Goal: Information Seeking & Learning: Find contact information

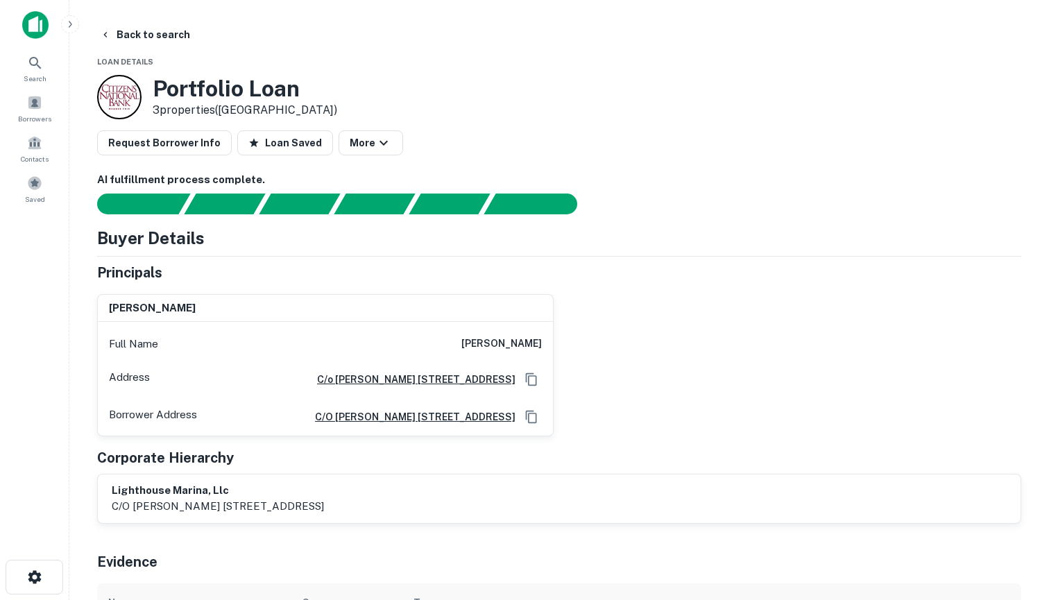
click at [108, 90] on div at bounding box center [119, 97] width 44 height 44
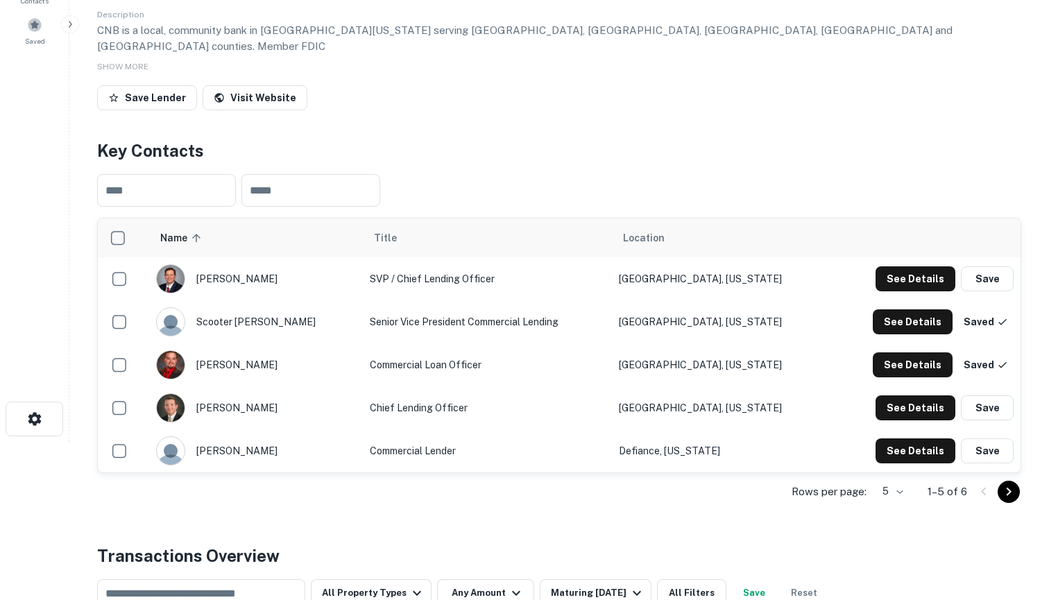
scroll to position [167, 0]
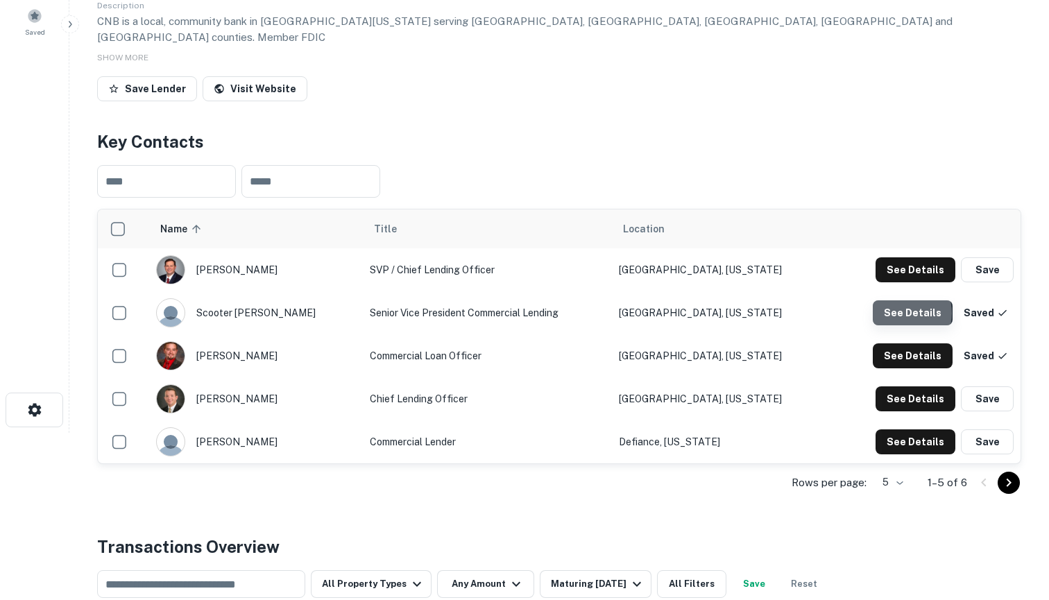
click at [901, 282] on button "See Details" at bounding box center [916, 269] width 80 height 25
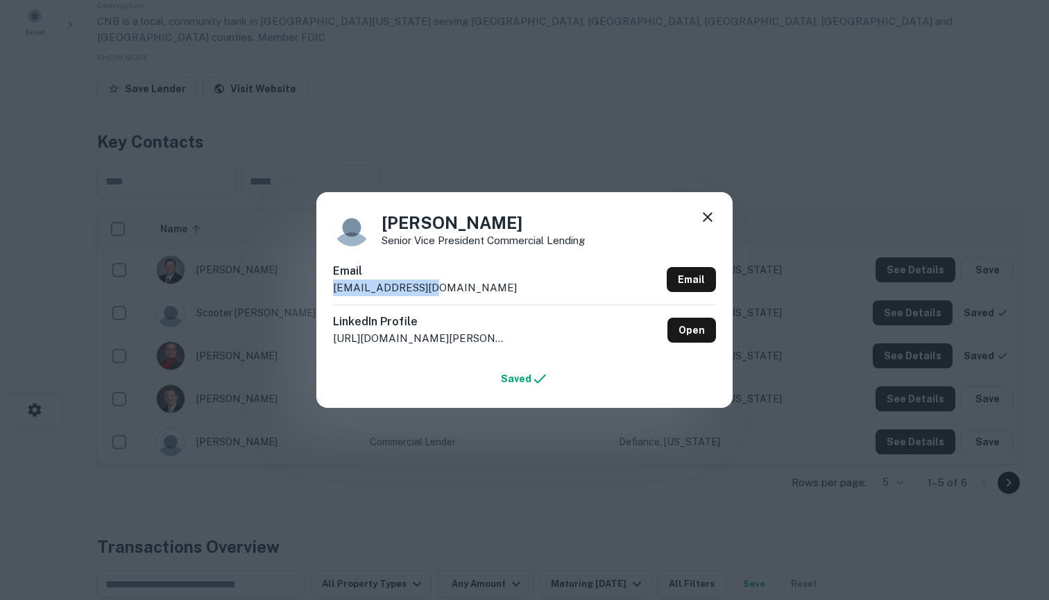
drag, startPoint x: 431, startPoint y: 288, endPoint x: 321, endPoint y: 290, distance: 109.6
click at [321, 290] on div "[PERSON_NAME] Senior Vice President Commercial Lending Email [EMAIL_ADDRESS][DO…" at bounding box center [524, 299] width 416 height 215
copy p "[EMAIL_ADDRESS][DOMAIN_NAME]"
click at [704, 324] on link "Open" at bounding box center [691, 330] width 49 height 25
click at [706, 219] on icon at bounding box center [708, 217] width 10 height 10
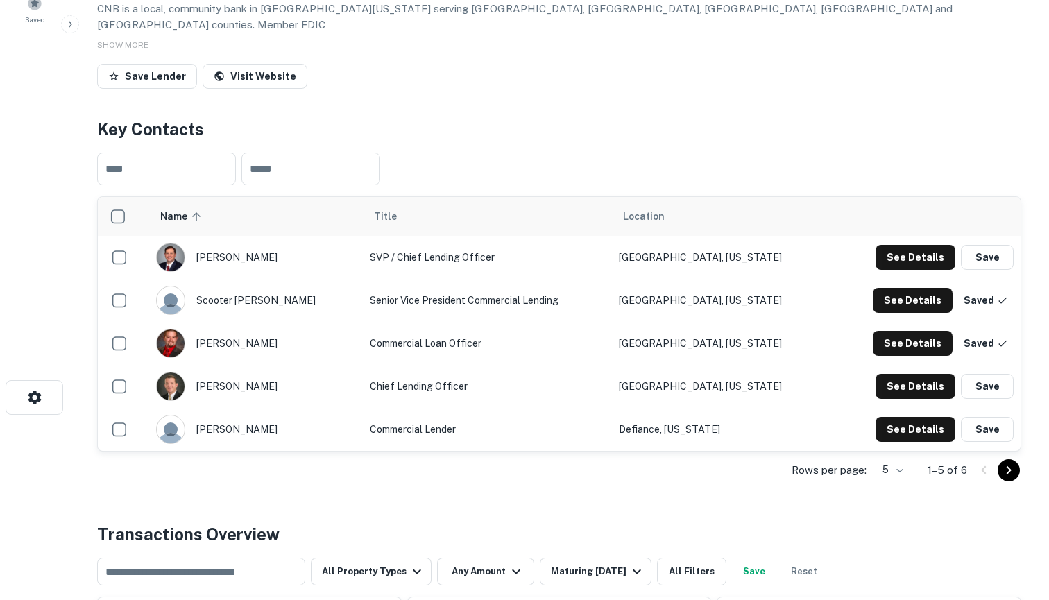
scroll to position [173, 0]
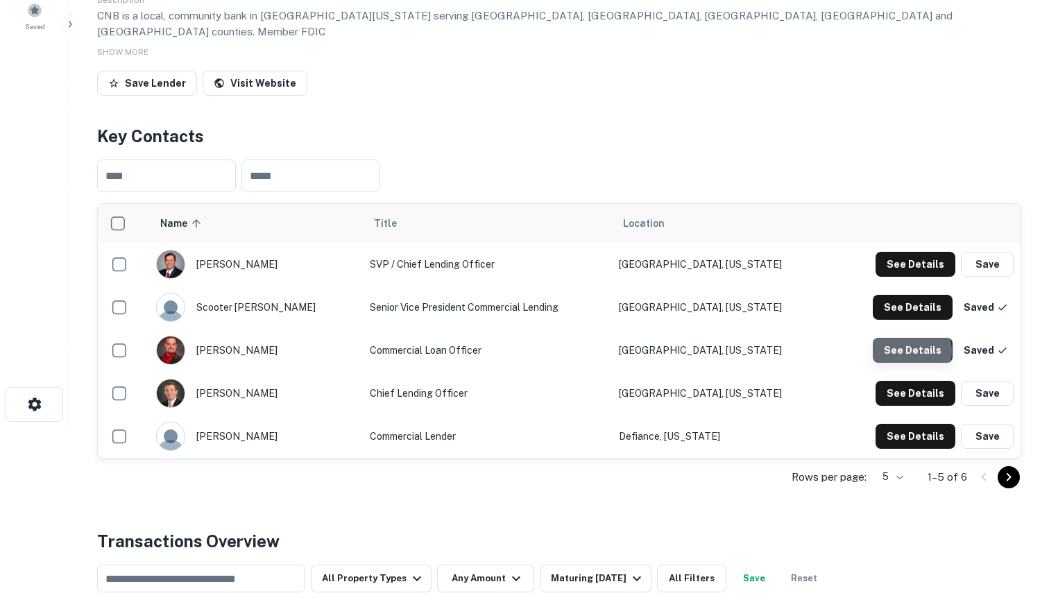
click at [910, 277] on button "See Details" at bounding box center [916, 264] width 80 height 25
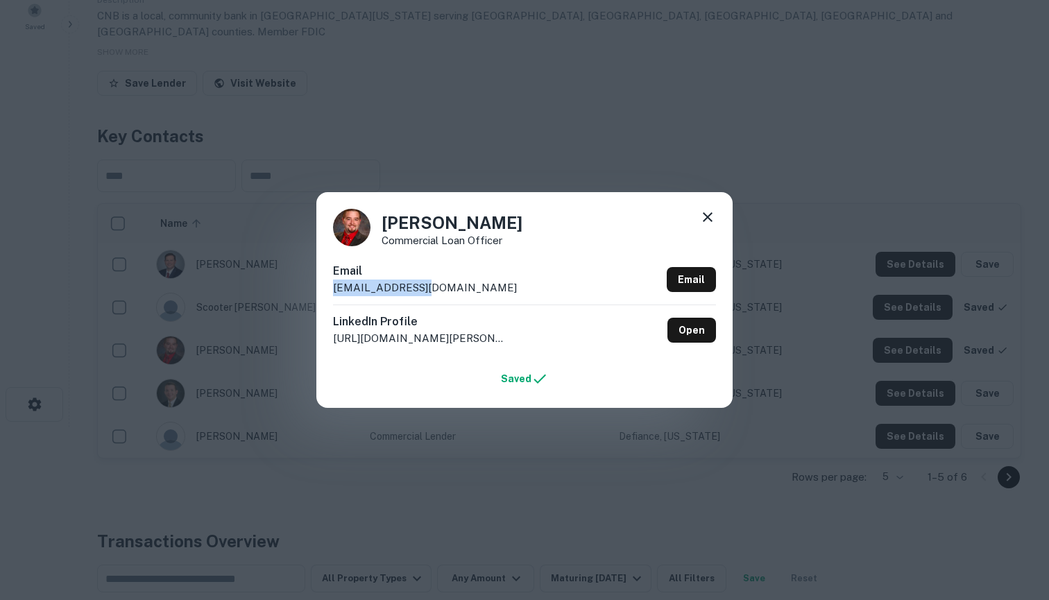
drag, startPoint x: 434, startPoint y: 288, endPoint x: 330, endPoint y: 289, distance: 104.1
click at [330, 289] on div "[PERSON_NAME] Commercial Loan Officer Email [EMAIL_ADDRESS][DOMAIN_NAME] Email …" at bounding box center [524, 299] width 416 height 215
copy p "[EMAIL_ADDRESS][DOMAIN_NAME]"
click at [690, 334] on link "Open" at bounding box center [691, 330] width 49 height 25
click at [710, 221] on icon at bounding box center [708, 217] width 10 height 10
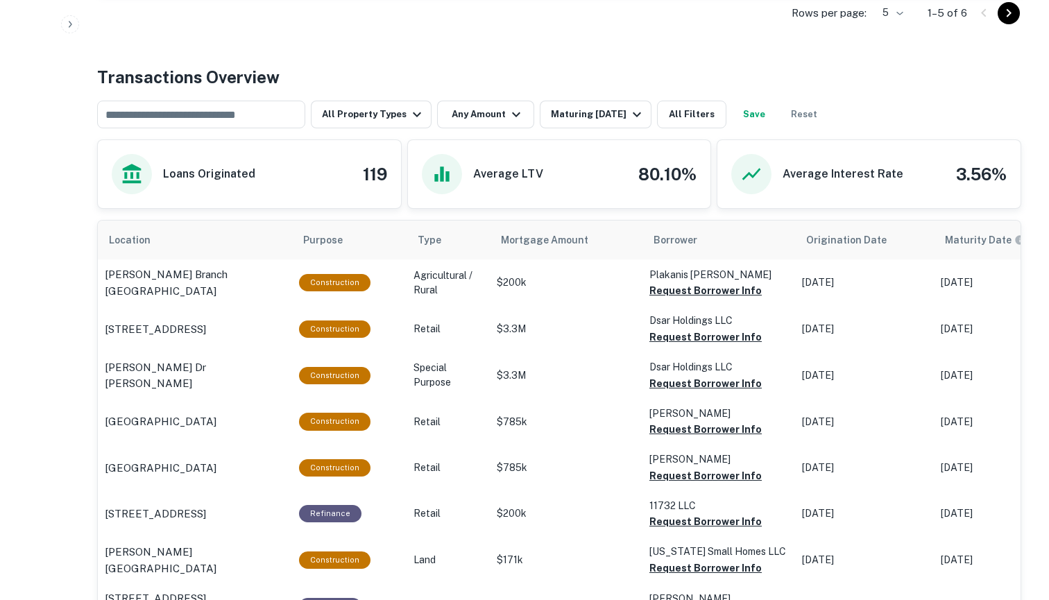
scroll to position [622, 0]
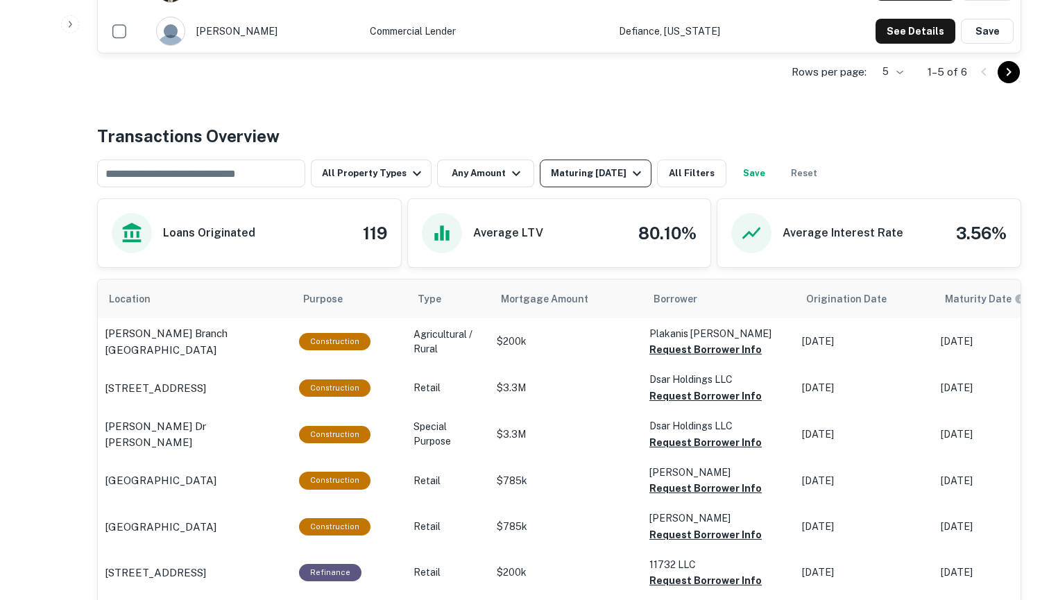
click at [599, 165] on div "Maturing [DATE]" at bounding box center [598, 173] width 94 height 17
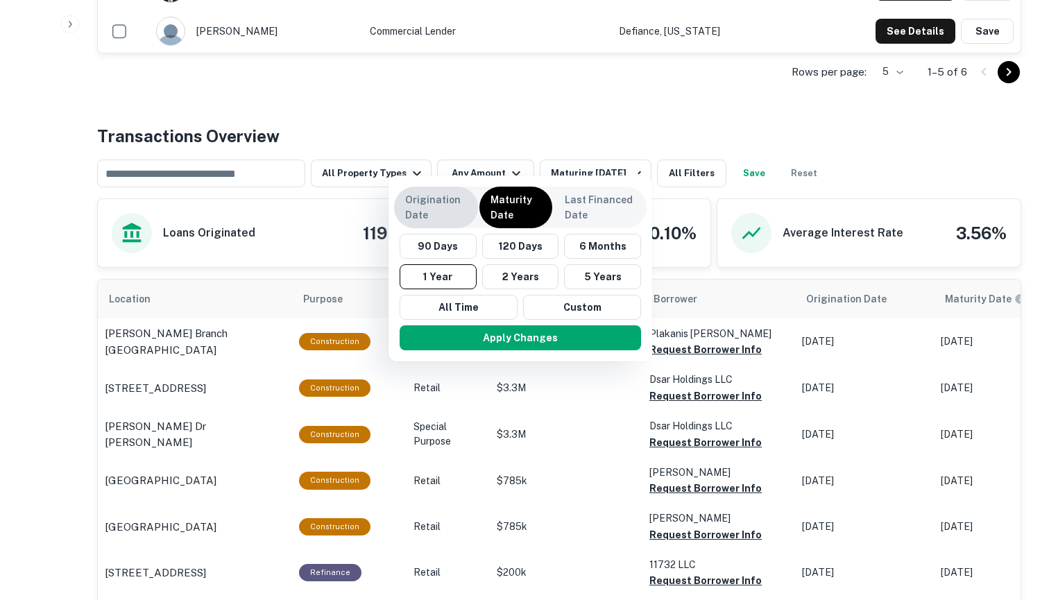
click at [425, 198] on p "Origination Date" at bounding box center [436, 207] width 62 height 31
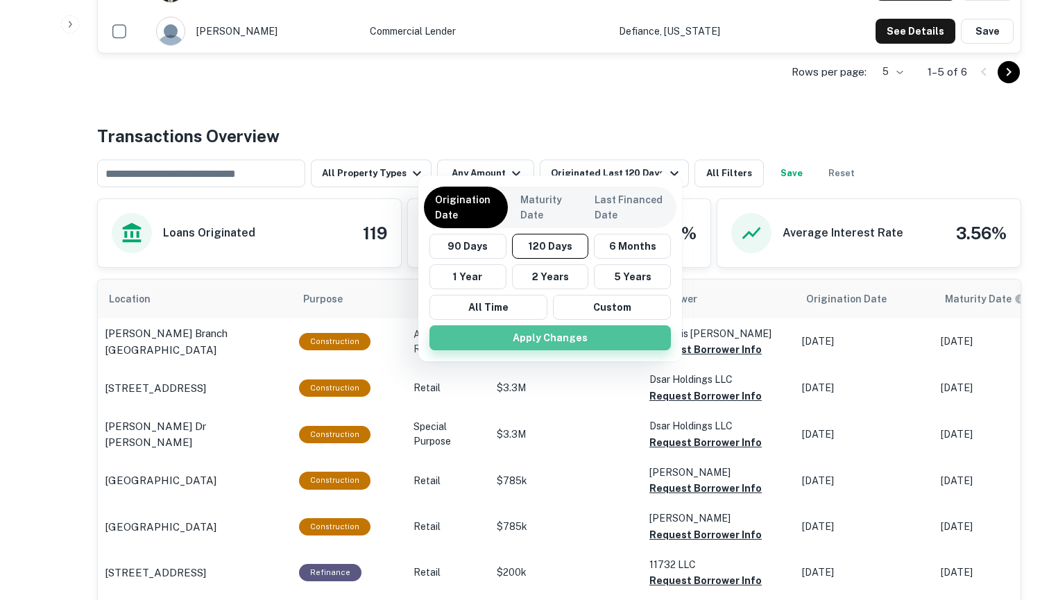
click at [525, 338] on button "Apply Changes" at bounding box center [549, 337] width 241 height 25
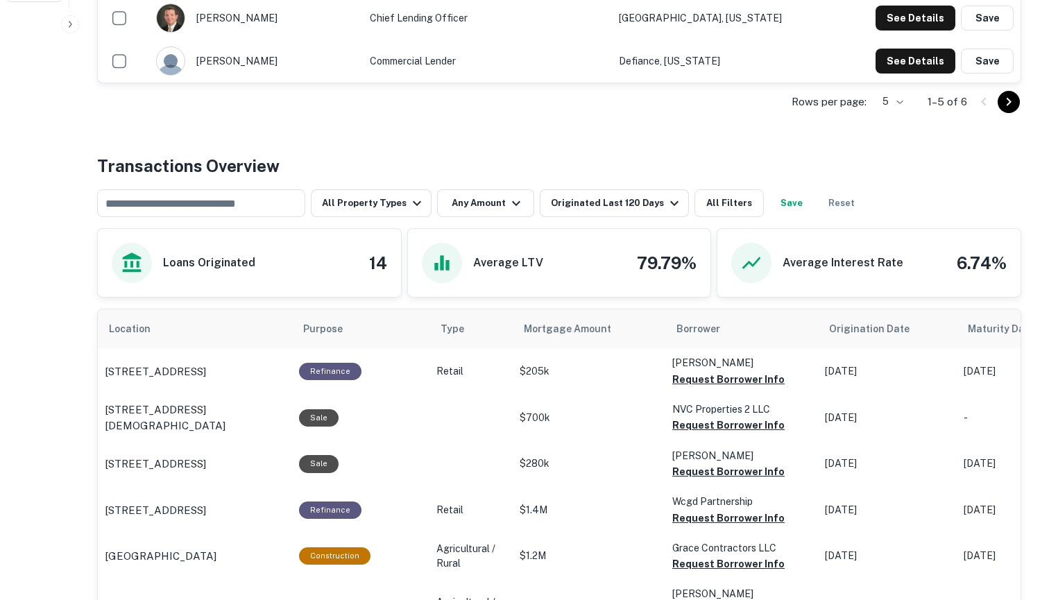
scroll to position [588, 0]
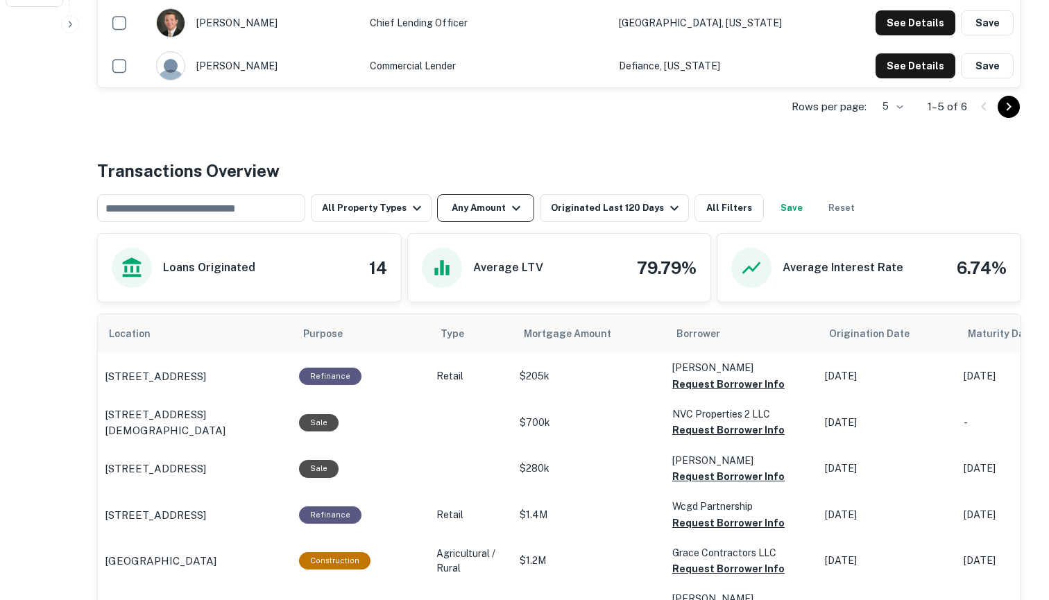
click at [475, 194] on button "Any Amount" at bounding box center [485, 208] width 97 height 28
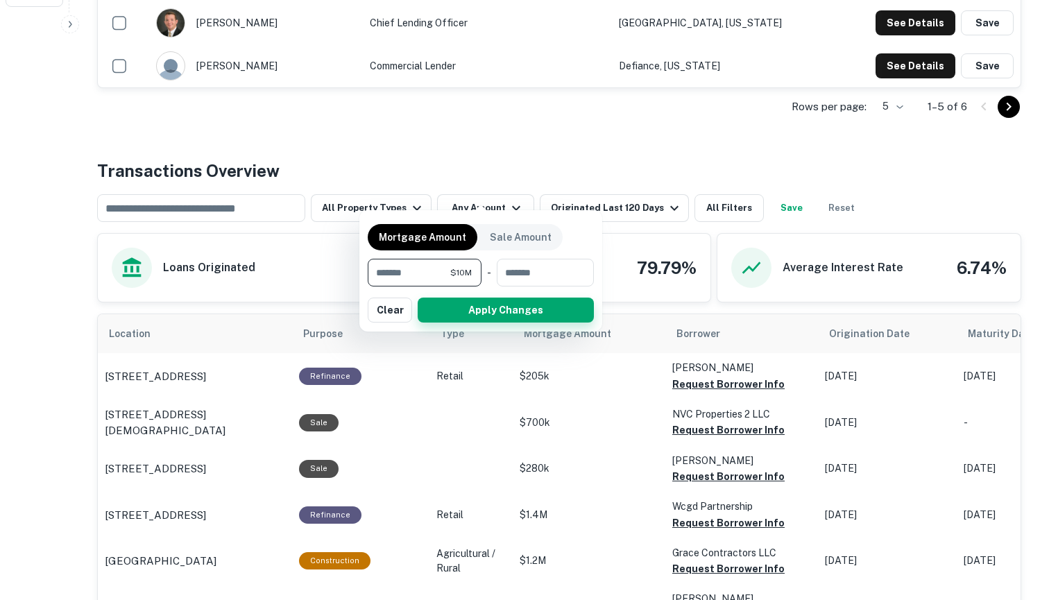
type input "********"
click at [535, 312] on button "Apply Changes" at bounding box center [506, 310] width 176 height 25
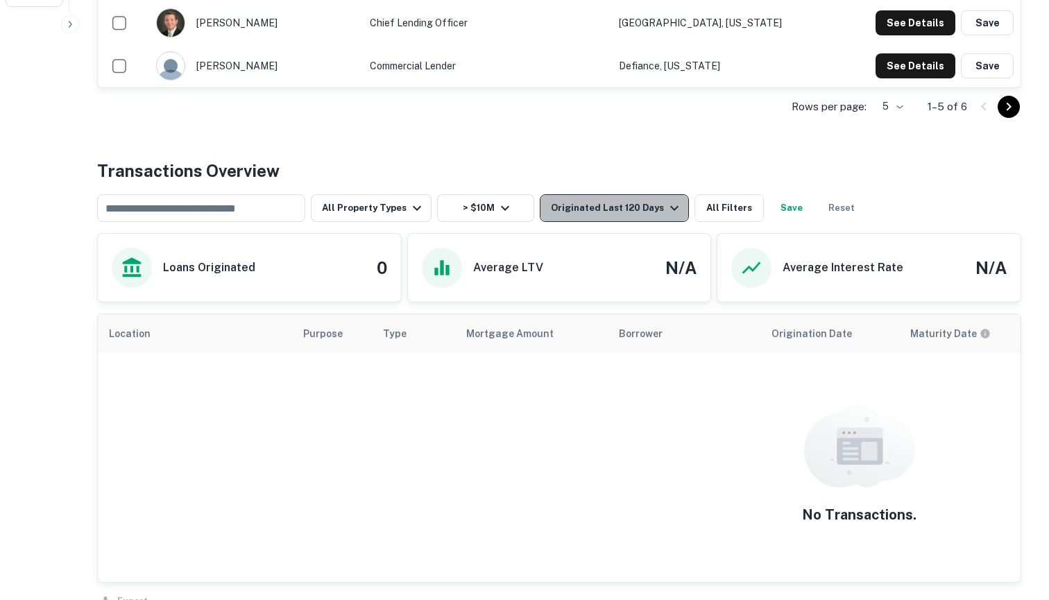
click at [627, 194] on button "Originated Last 120 Days" at bounding box center [614, 208] width 149 height 28
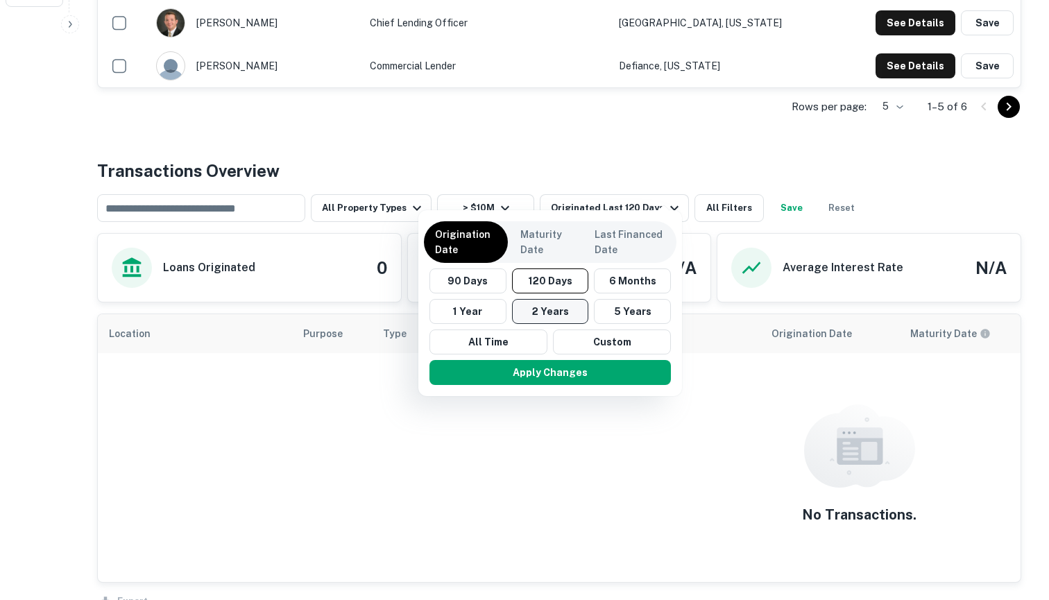
click at [554, 306] on button "2 Years" at bounding box center [550, 311] width 77 height 25
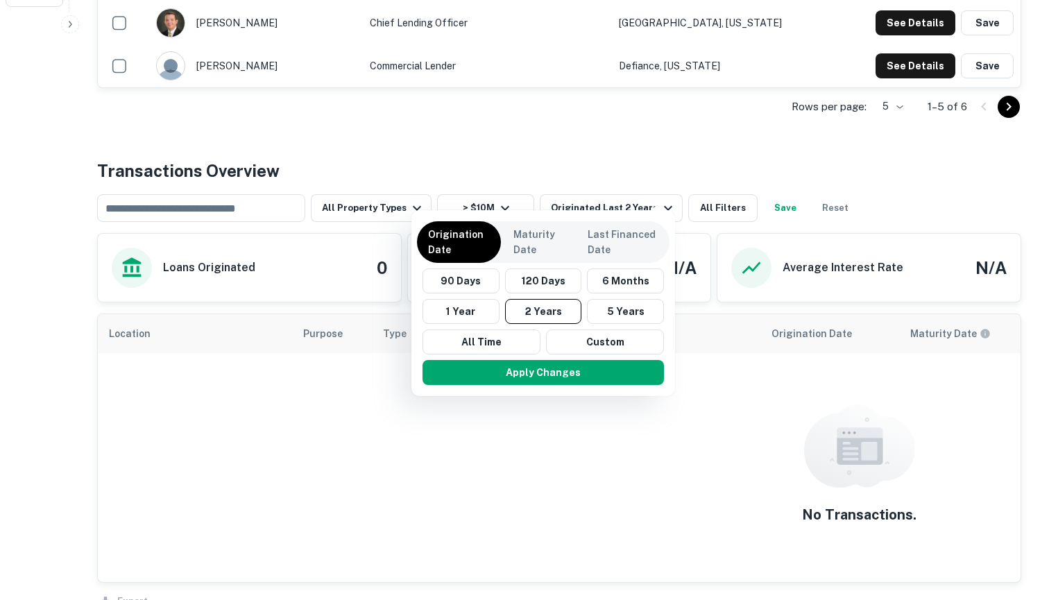
click at [548, 391] on div "Origination Date Maturity Date Last Financed Date 90 Days 120 Days 6 Months 1 Y…" at bounding box center [543, 303] width 264 height 186
click at [548, 375] on button "Apply Changes" at bounding box center [543, 372] width 241 height 25
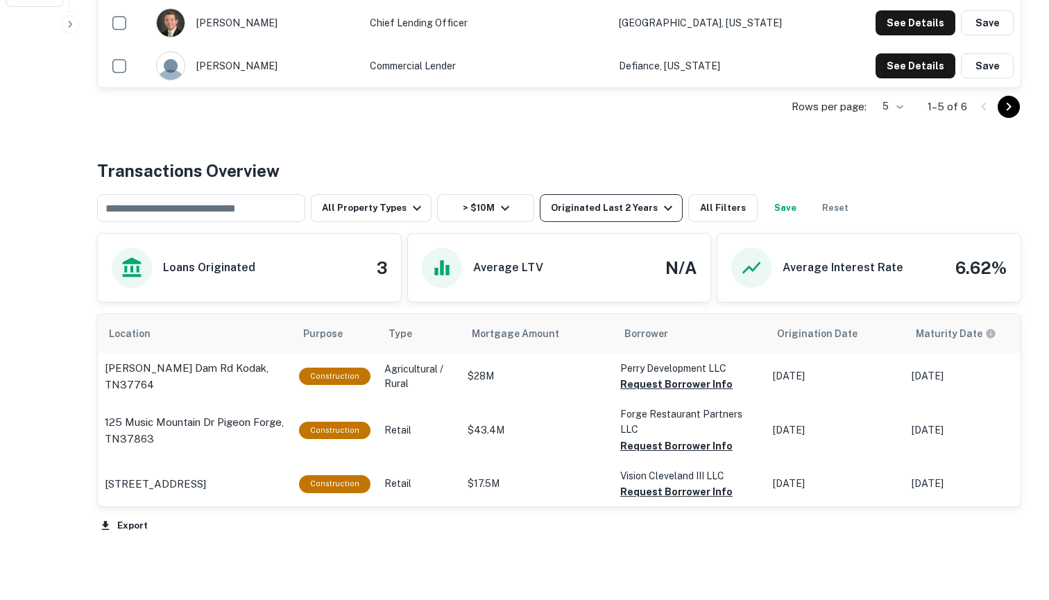
click at [636, 200] on div "Originated Last 2 Years" at bounding box center [614, 208] width 126 height 17
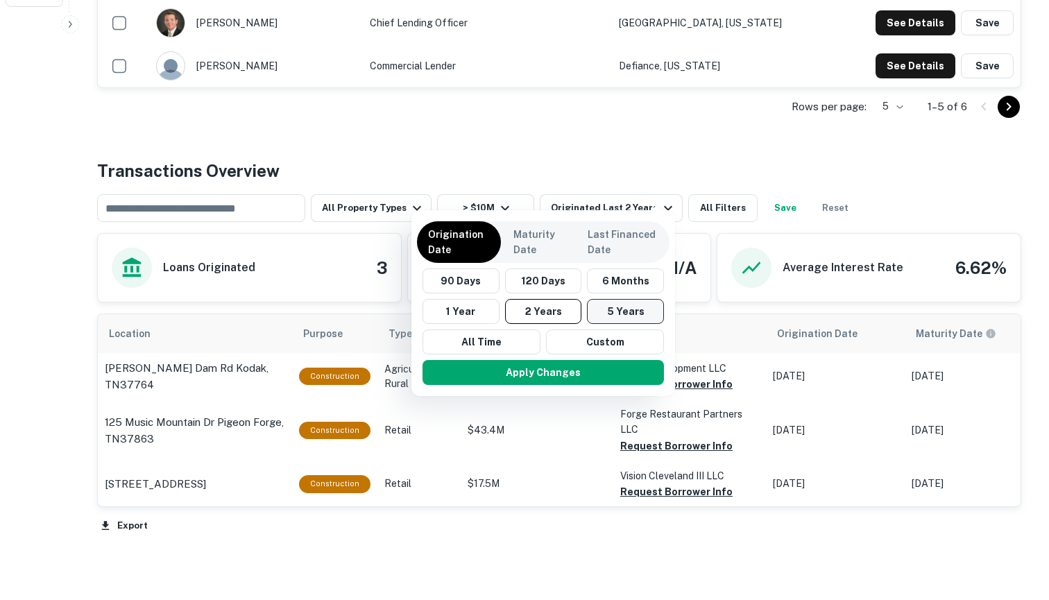
click at [624, 319] on button "5 Years" at bounding box center [625, 311] width 77 height 25
click at [595, 375] on button "Apply Changes" at bounding box center [543, 372] width 241 height 25
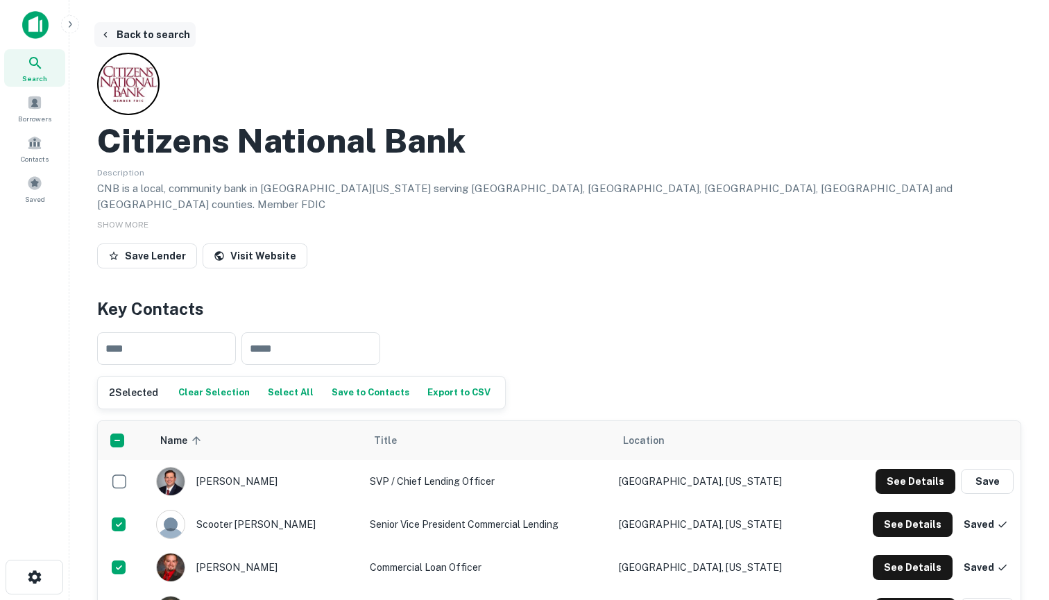
click at [129, 31] on button "Back to search" at bounding box center [144, 34] width 101 height 25
click at [128, 36] on button "Back to search" at bounding box center [144, 34] width 101 height 25
click at [131, 37] on button "Back to search" at bounding box center [144, 34] width 101 height 25
click at [38, 62] on icon at bounding box center [35, 63] width 17 height 17
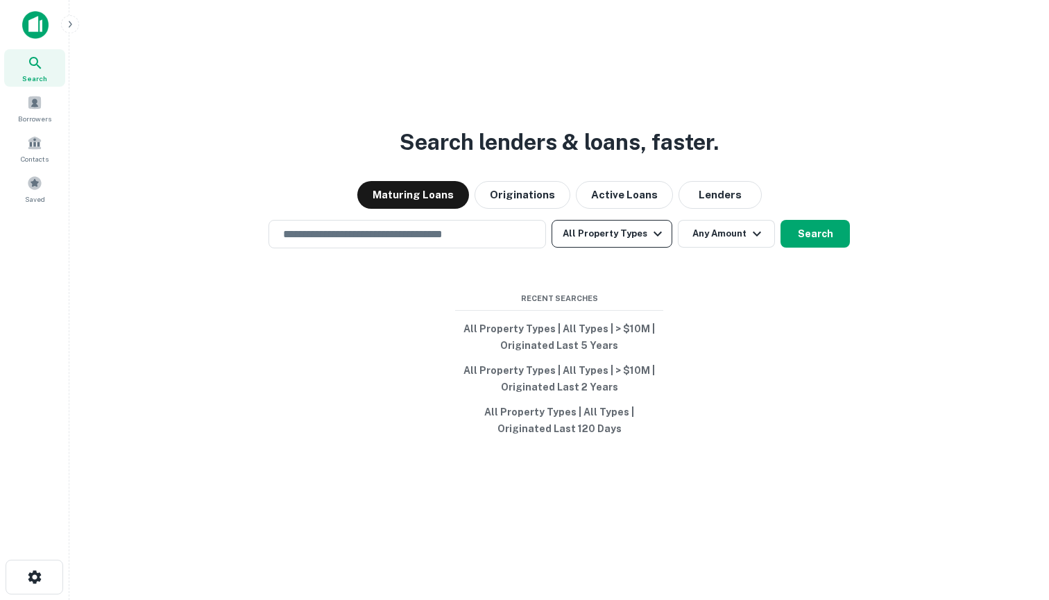
click at [638, 240] on button "All Property Types" at bounding box center [612, 234] width 121 height 28
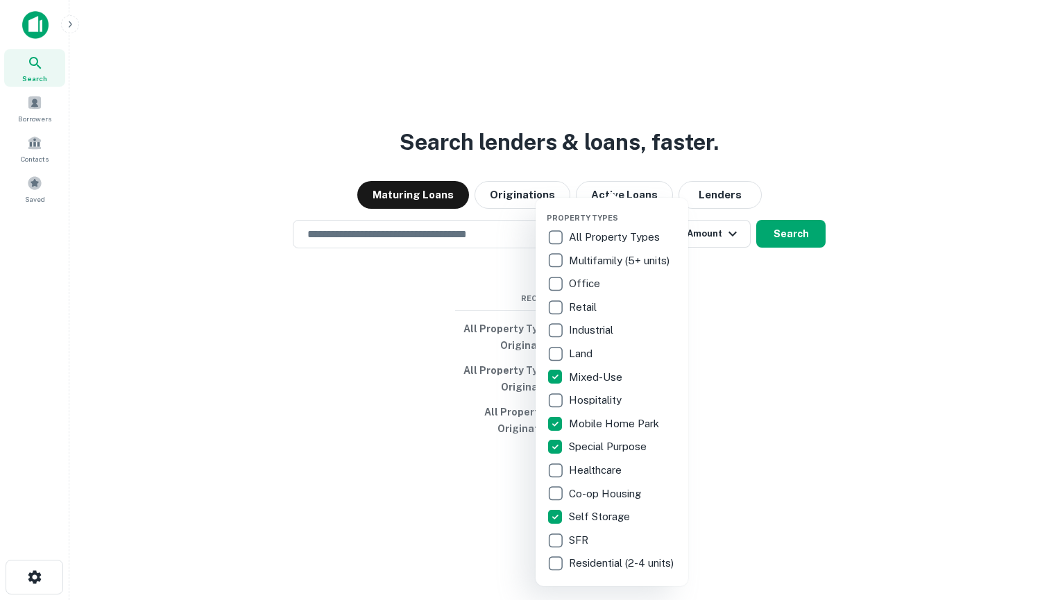
click at [792, 340] on div at bounding box center [524, 300] width 1049 height 600
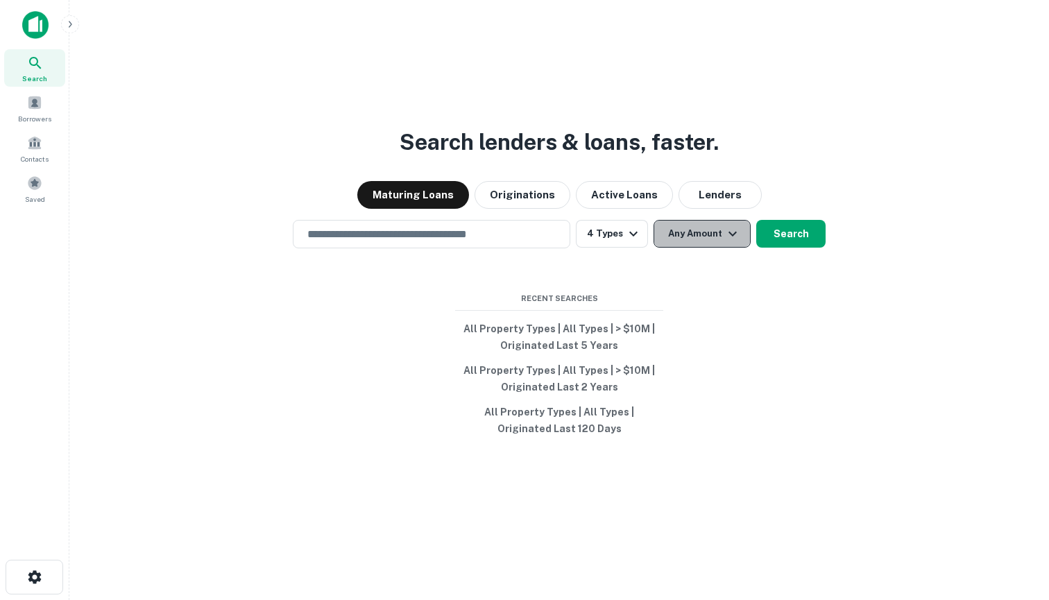
click at [708, 239] on button "Any Amount" at bounding box center [702, 234] width 97 height 28
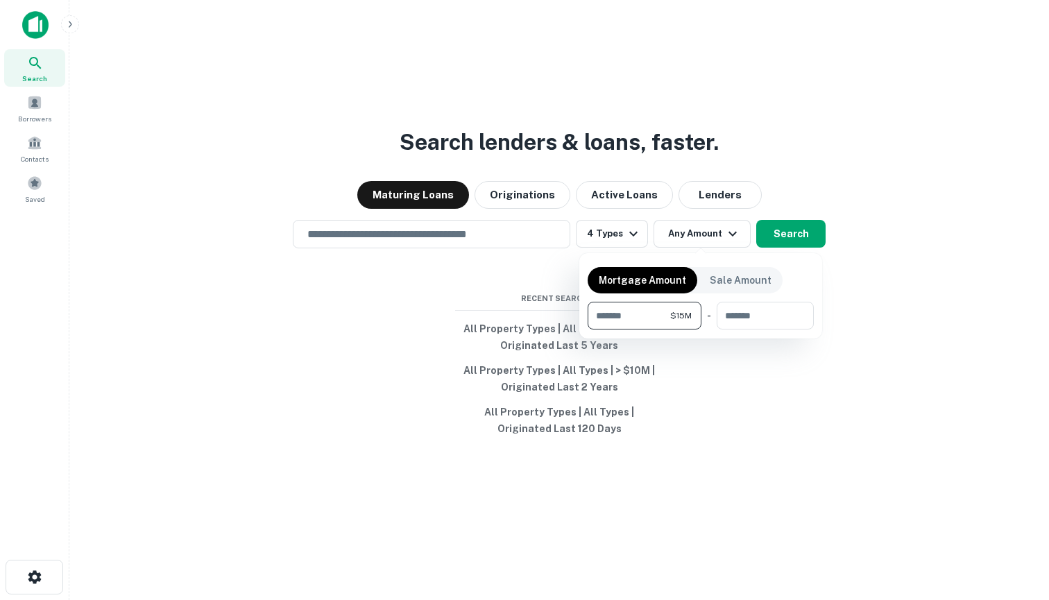
type input "********"
click at [454, 235] on div at bounding box center [524, 300] width 1049 height 600
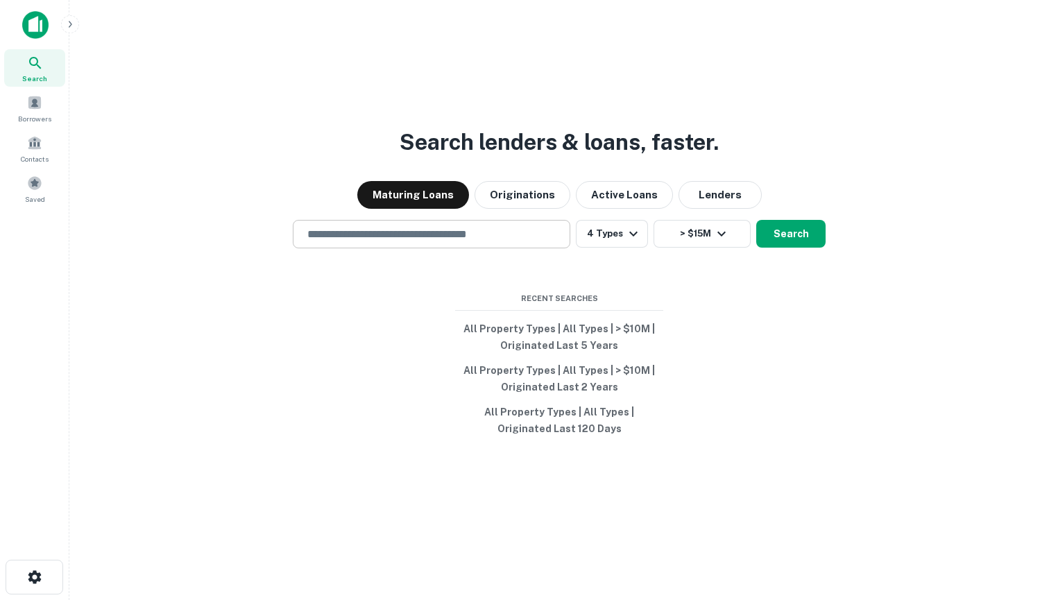
click at [449, 235] on input "text" at bounding box center [431, 234] width 265 height 16
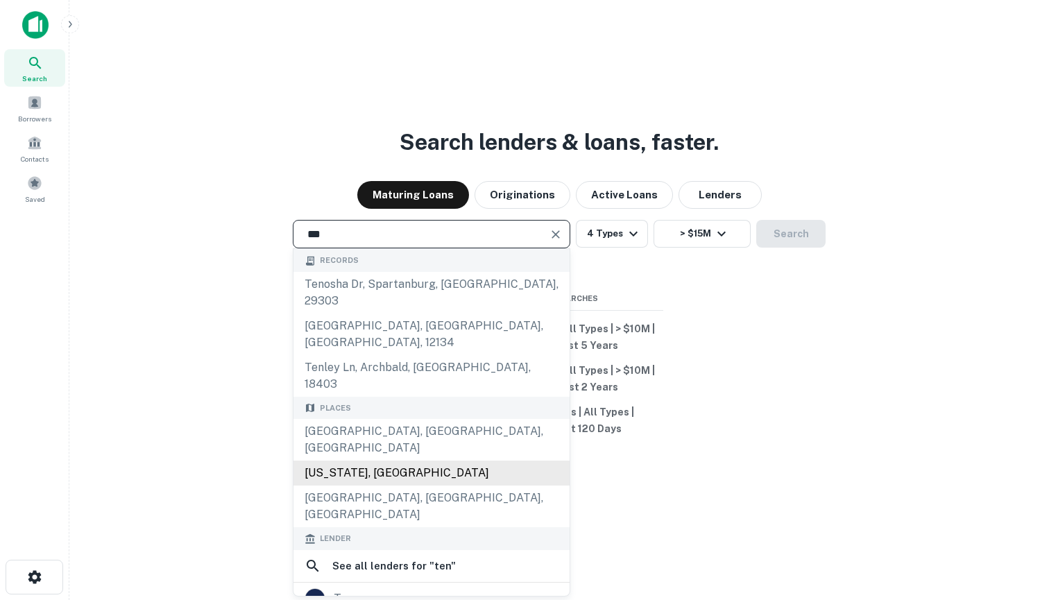
click at [381, 461] on div "Tennessee, USA" at bounding box center [432, 473] width 276 height 25
type input "**********"
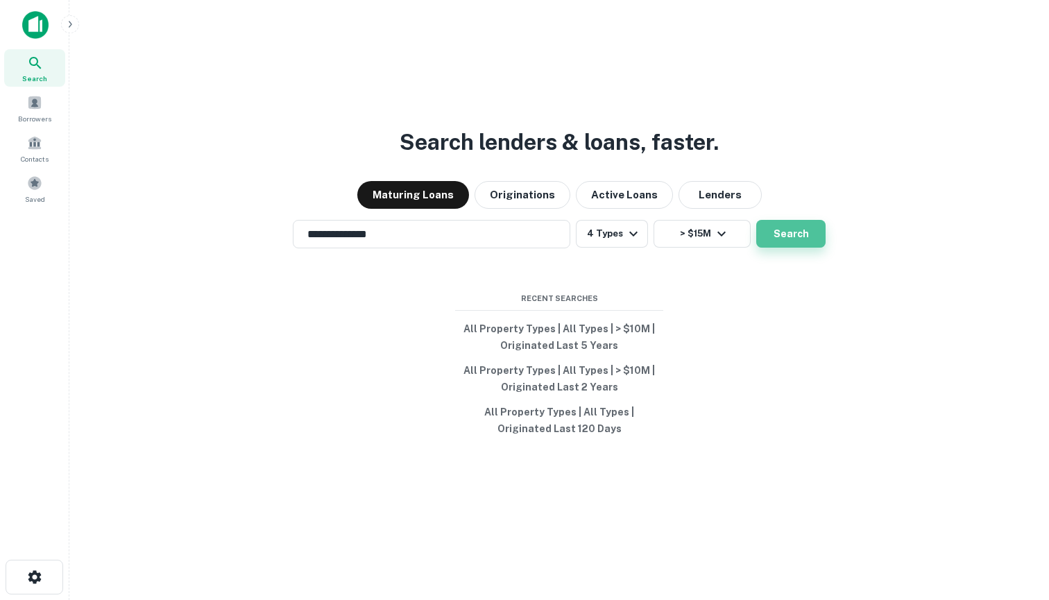
click at [806, 237] on button "Search" at bounding box center [790, 234] width 69 height 28
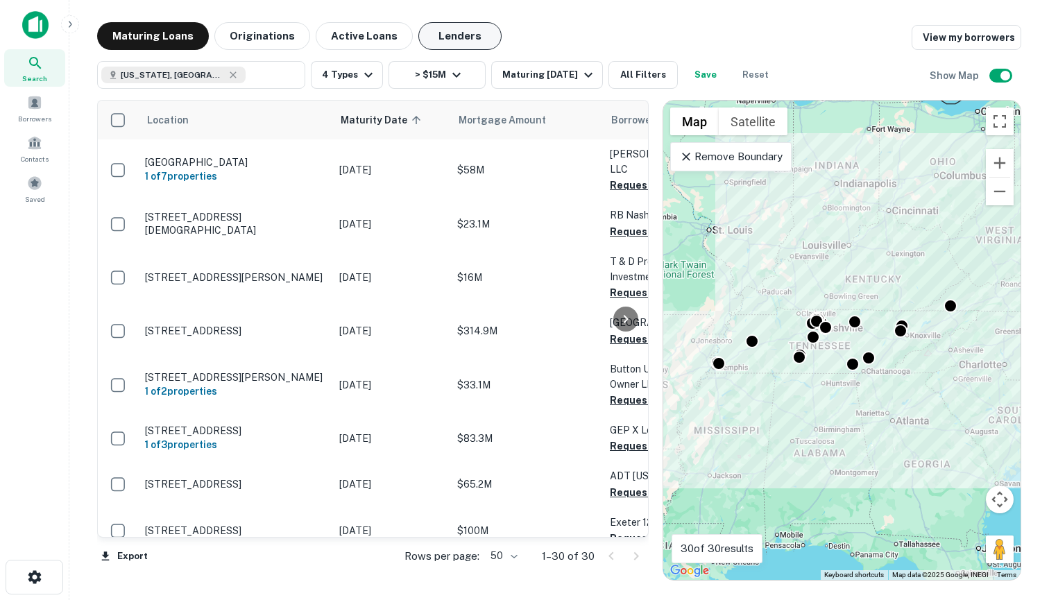
click at [464, 31] on button "Lenders" at bounding box center [459, 36] width 83 height 28
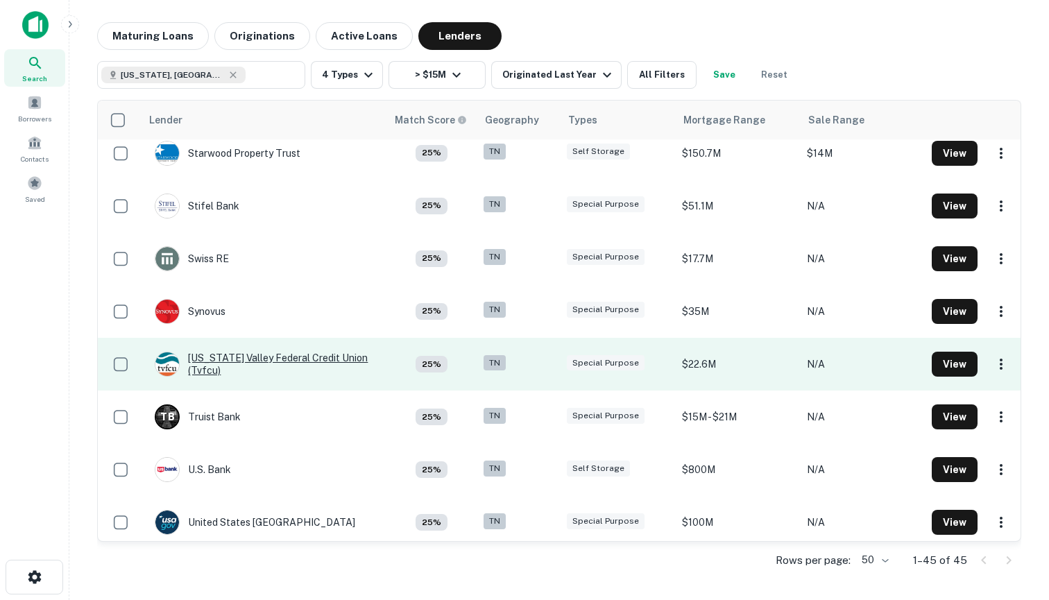
scroll to position [1809, 0]
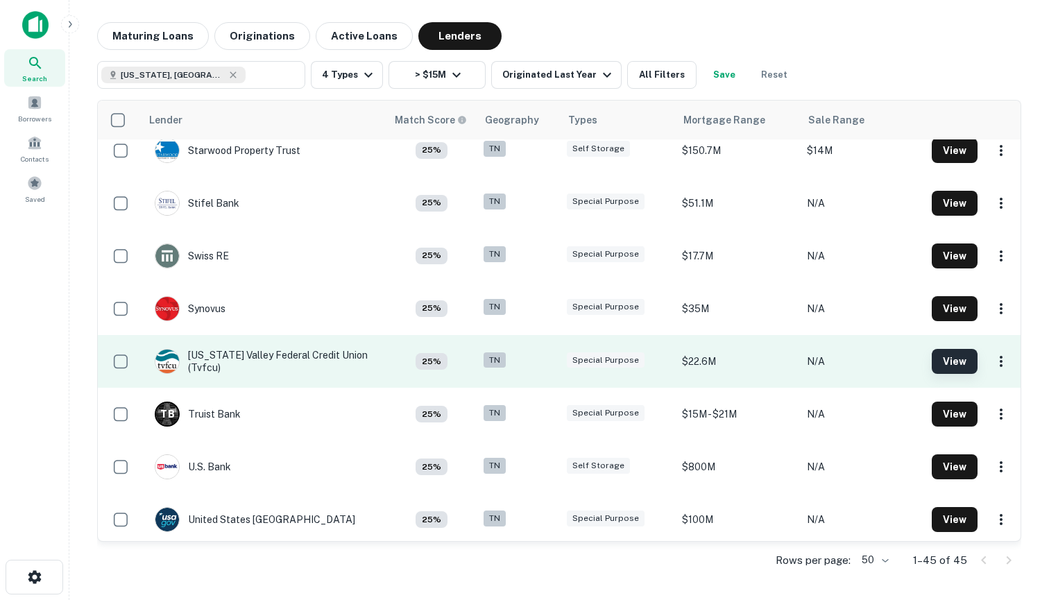
click at [946, 361] on button "View" at bounding box center [955, 361] width 46 height 25
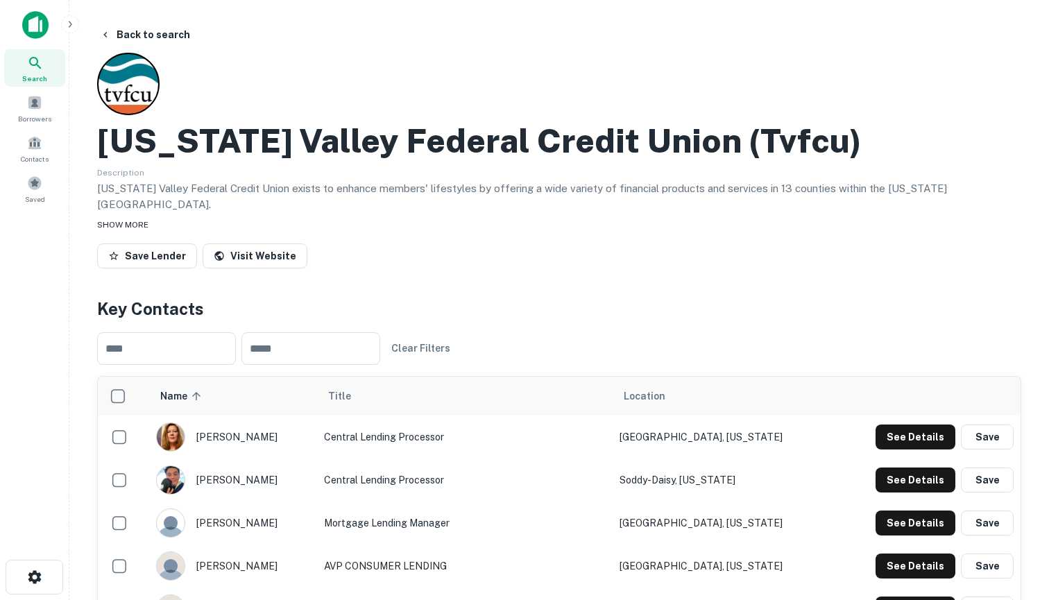
click at [121, 220] on span "SHOW MORE" at bounding box center [122, 225] width 51 height 10
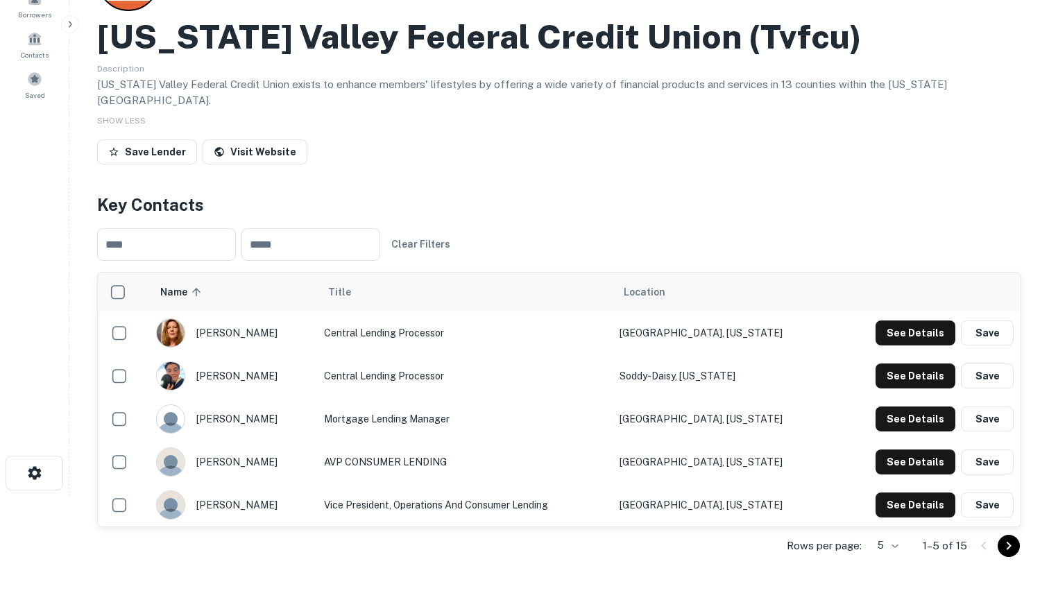
scroll to position [105, 0]
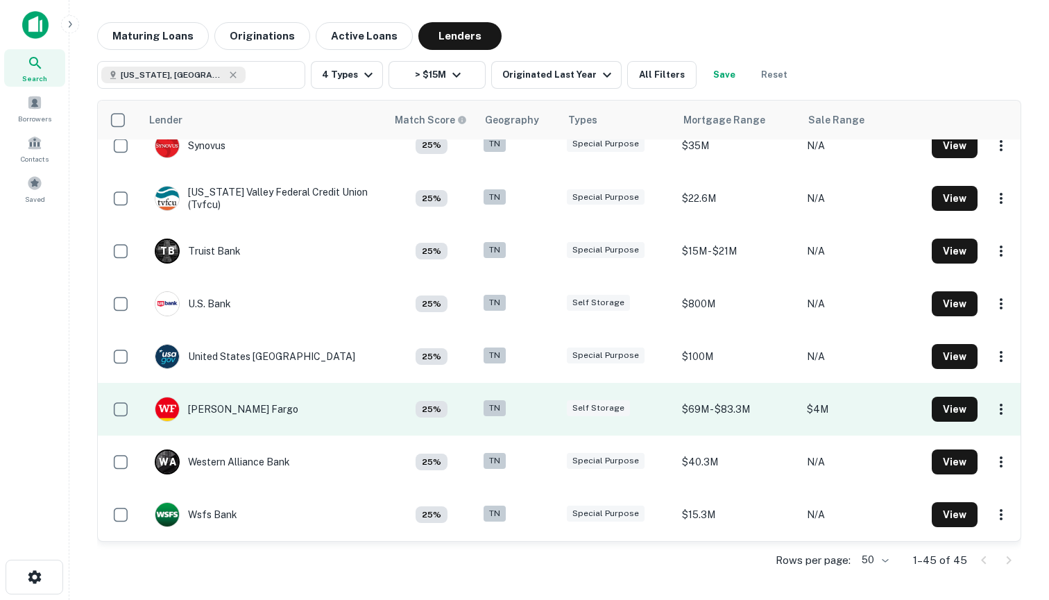
scroll to position [1971, 0]
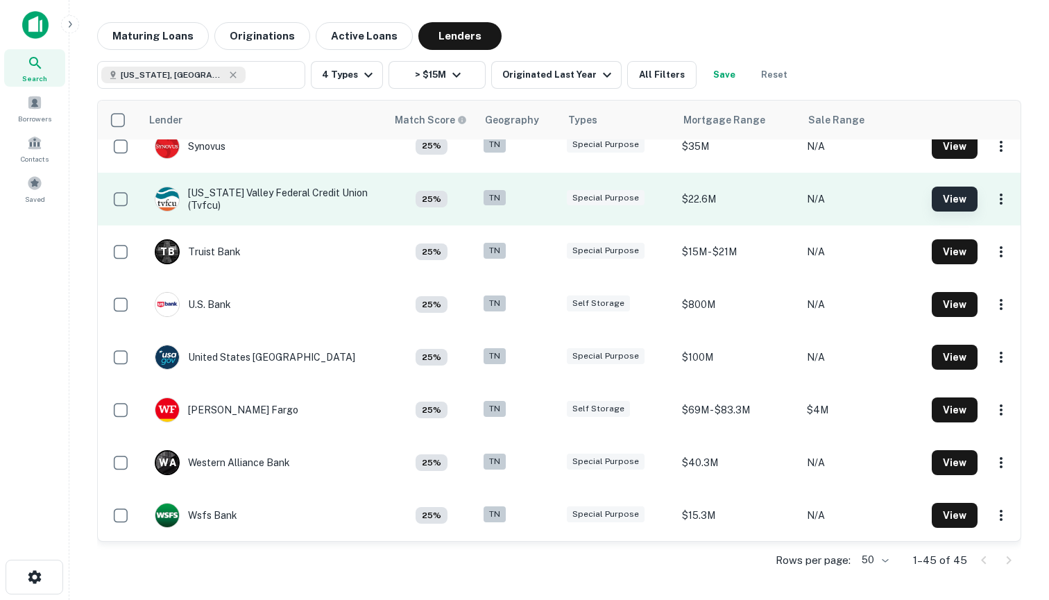
click at [960, 197] on button "View" at bounding box center [955, 199] width 46 height 25
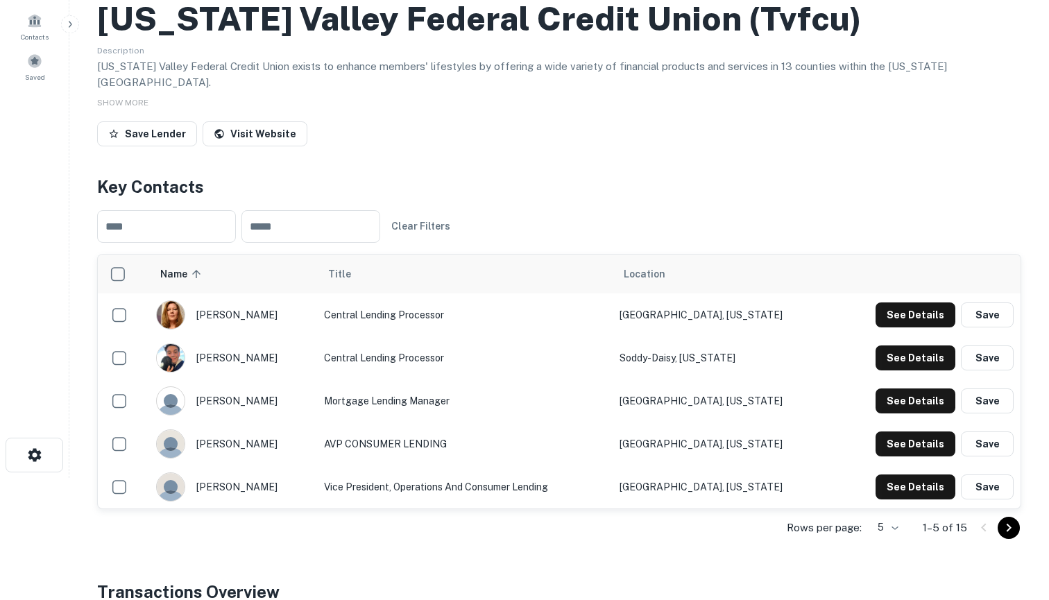
scroll to position [176, 0]
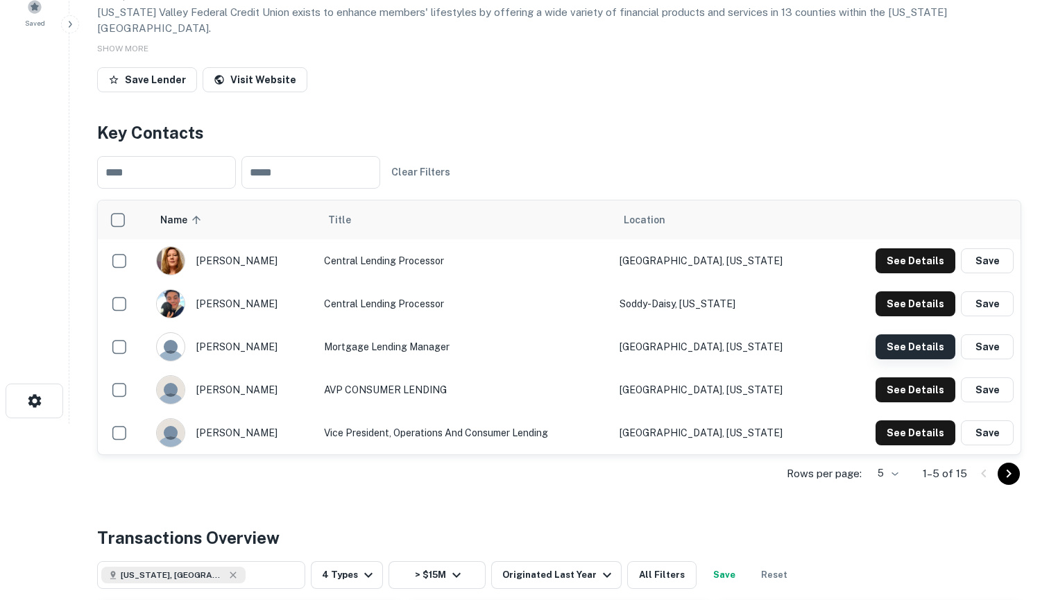
click at [908, 273] on button "See Details" at bounding box center [916, 260] width 80 height 25
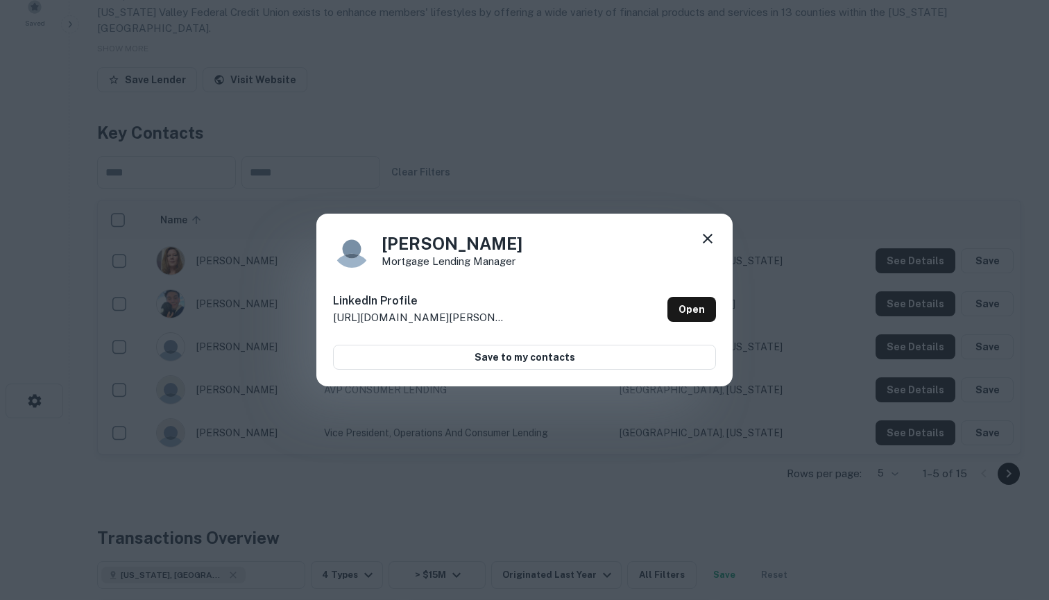
click at [712, 239] on icon at bounding box center [707, 238] width 17 height 17
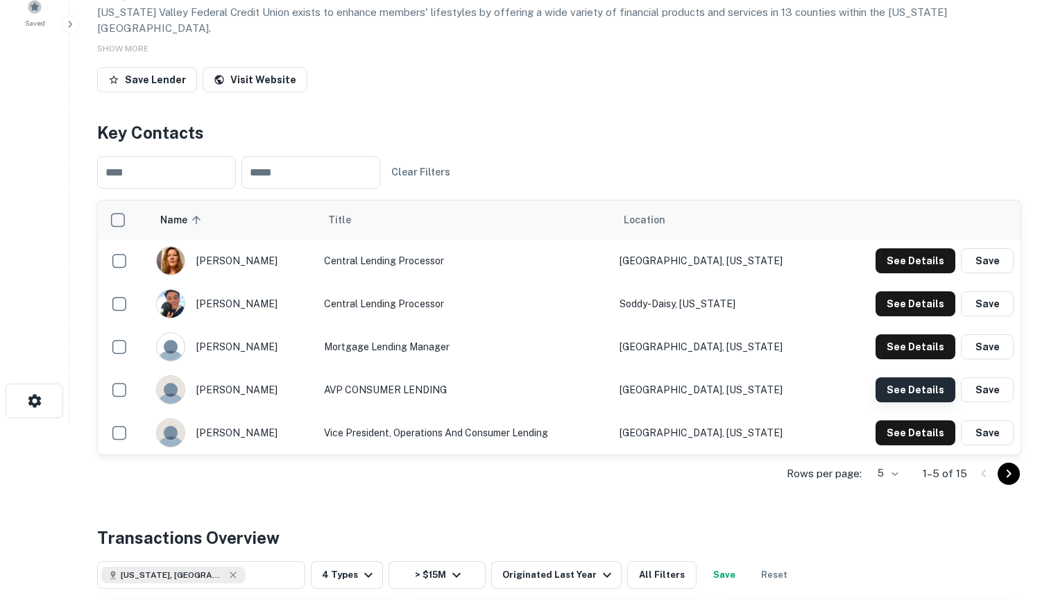
click at [926, 273] on button "See Details" at bounding box center [916, 260] width 80 height 25
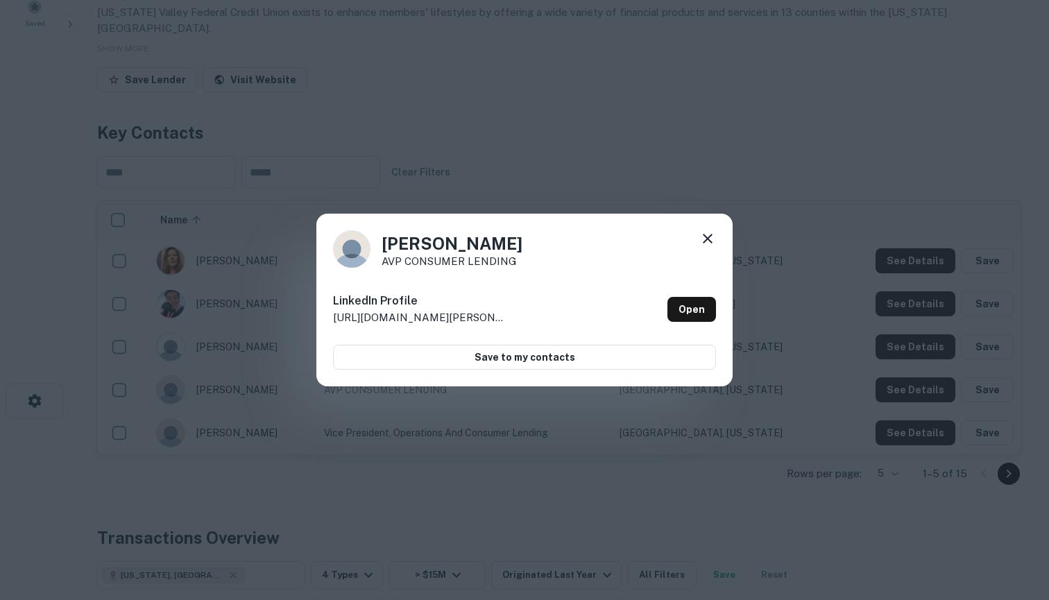
click at [705, 239] on icon at bounding box center [707, 238] width 17 height 17
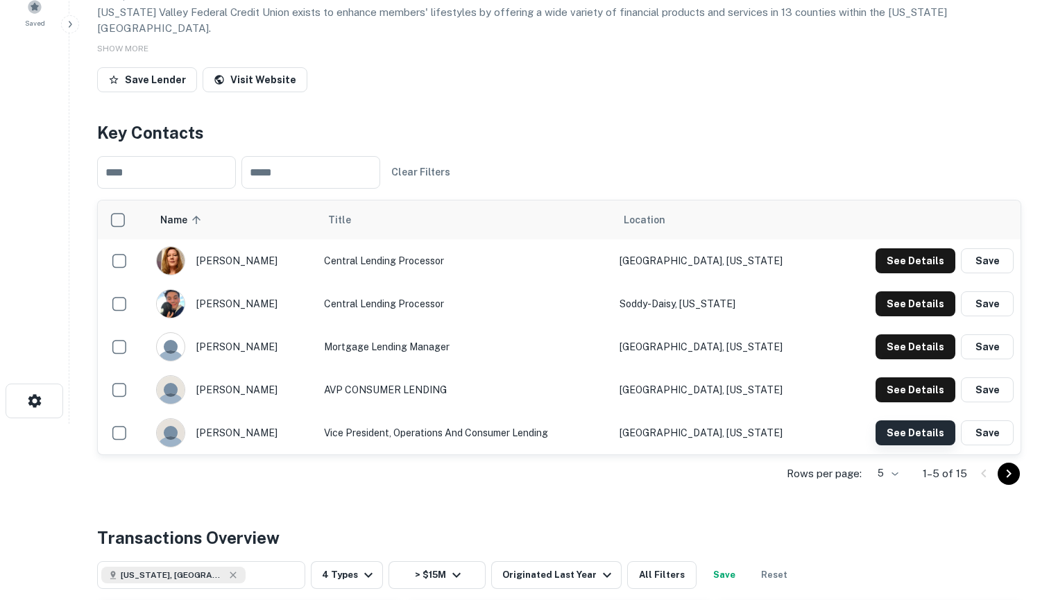
click at [917, 273] on button "See Details" at bounding box center [916, 260] width 80 height 25
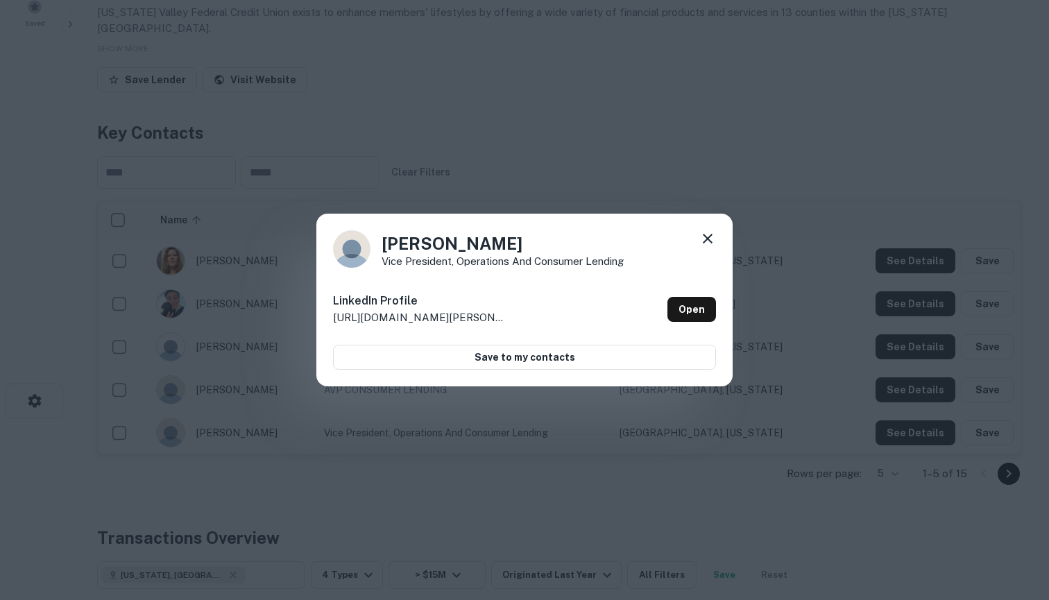
click at [708, 244] on icon at bounding box center [707, 238] width 17 height 17
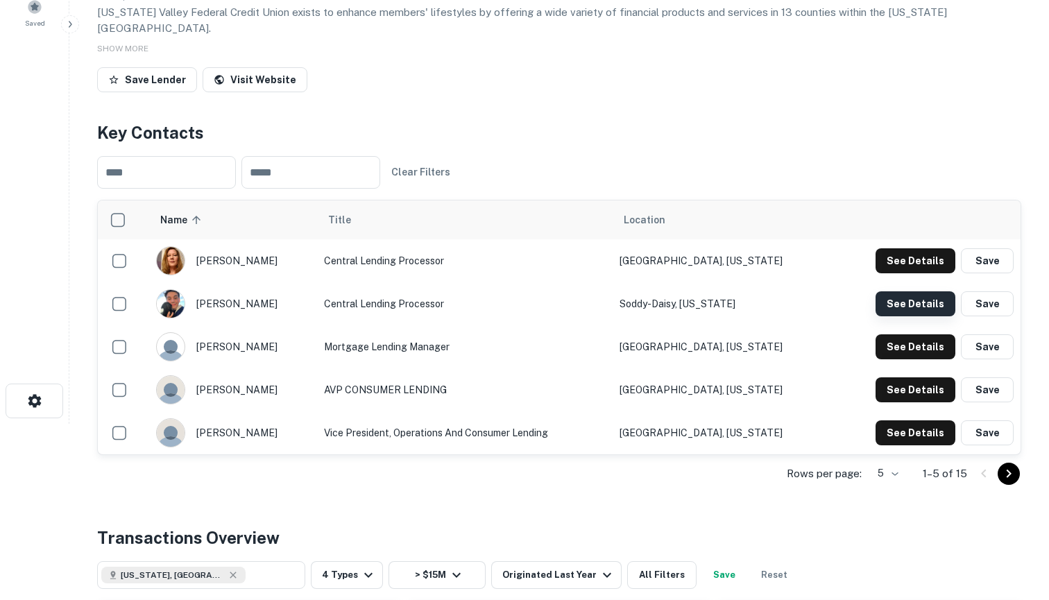
click at [928, 273] on button "See Details" at bounding box center [916, 260] width 80 height 25
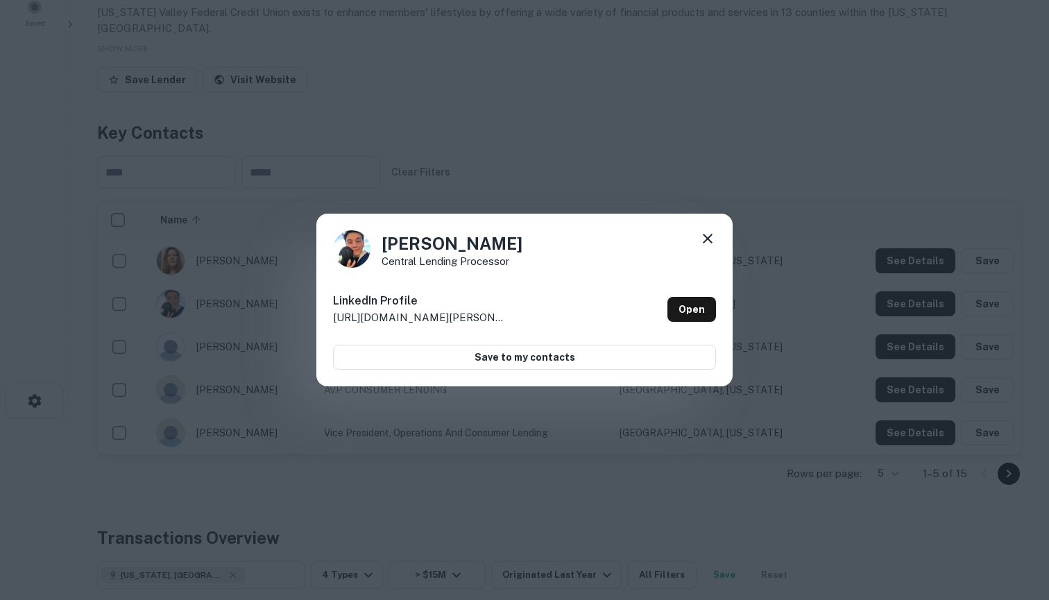
click at [708, 227] on div "Brandon Schiff Central Lending Processor LinkedIn Profile http://www.linkedin.c…" at bounding box center [524, 300] width 416 height 173
click at [708, 240] on icon at bounding box center [707, 238] width 17 height 17
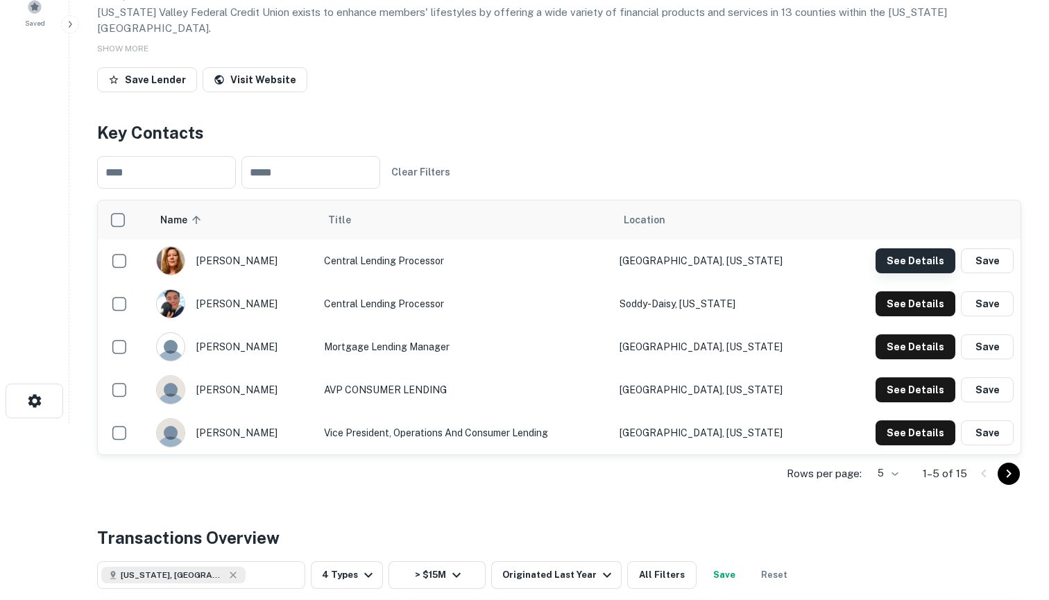
click at [924, 253] on button "See Details" at bounding box center [916, 260] width 80 height 25
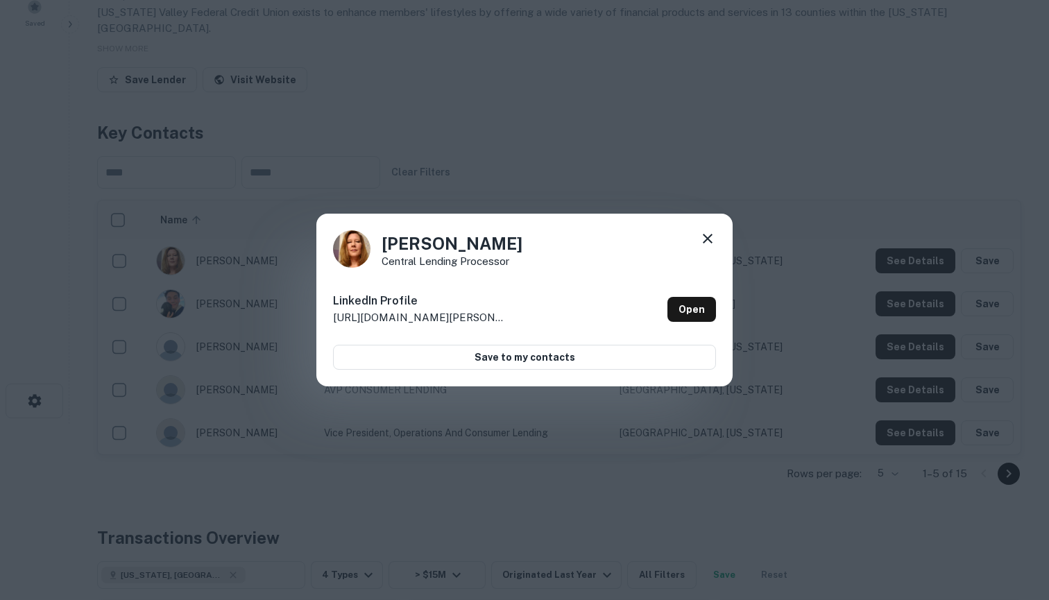
click at [708, 241] on icon at bounding box center [707, 238] width 17 height 17
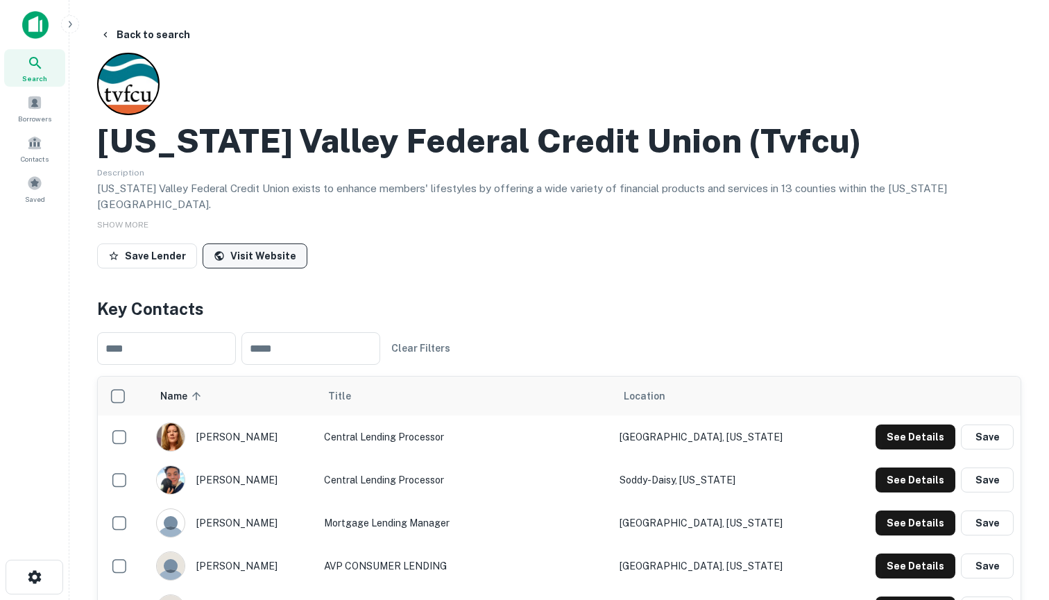
scroll to position [0, 0]
click at [260, 244] on link "Visit Website" at bounding box center [255, 256] width 105 height 25
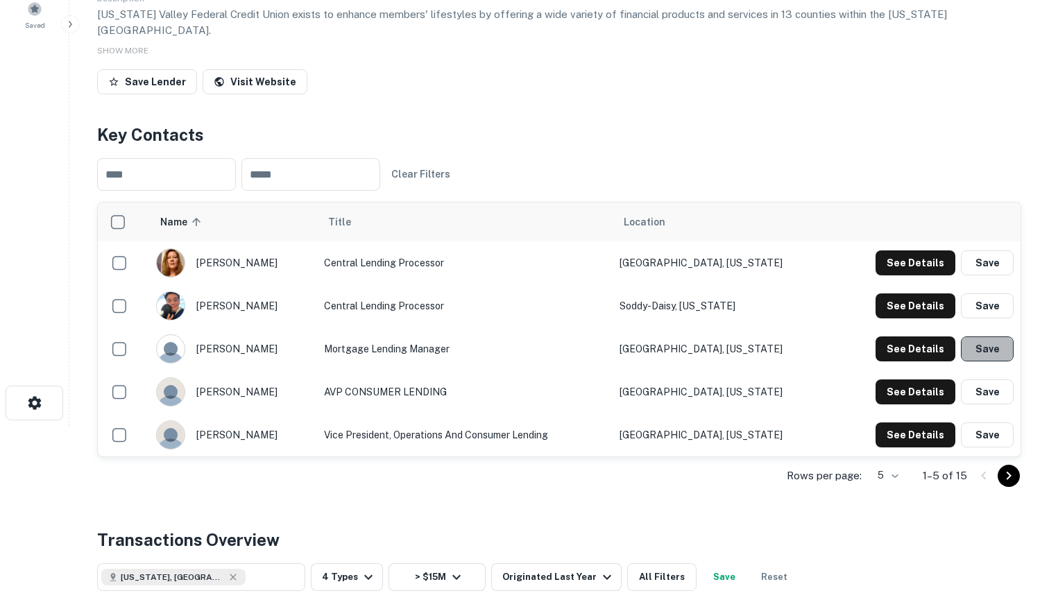
click at [998, 337] on button "Save" at bounding box center [987, 349] width 53 height 25
click at [979, 250] on button "Save" at bounding box center [987, 262] width 53 height 25
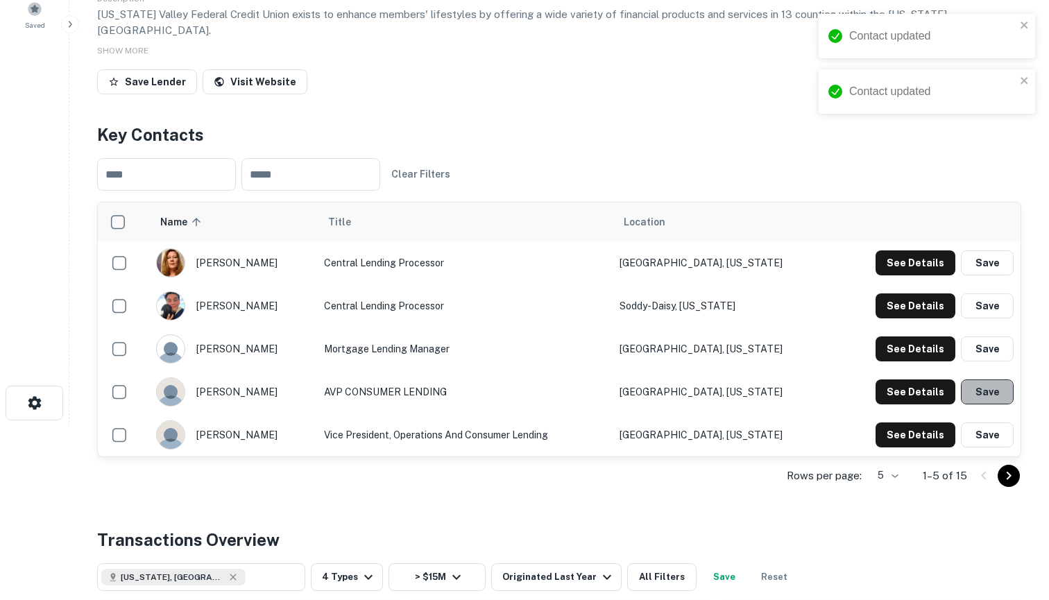
click at [996, 380] on button "Save" at bounding box center [987, 392] width 53 height 25
click at [982, 423] on button "Save" at bounding box center [987, 435] width 53 height 25
click at [1008, 468] on icon "Go to next page" at bounding box center [1009, 476] width 17 height 17
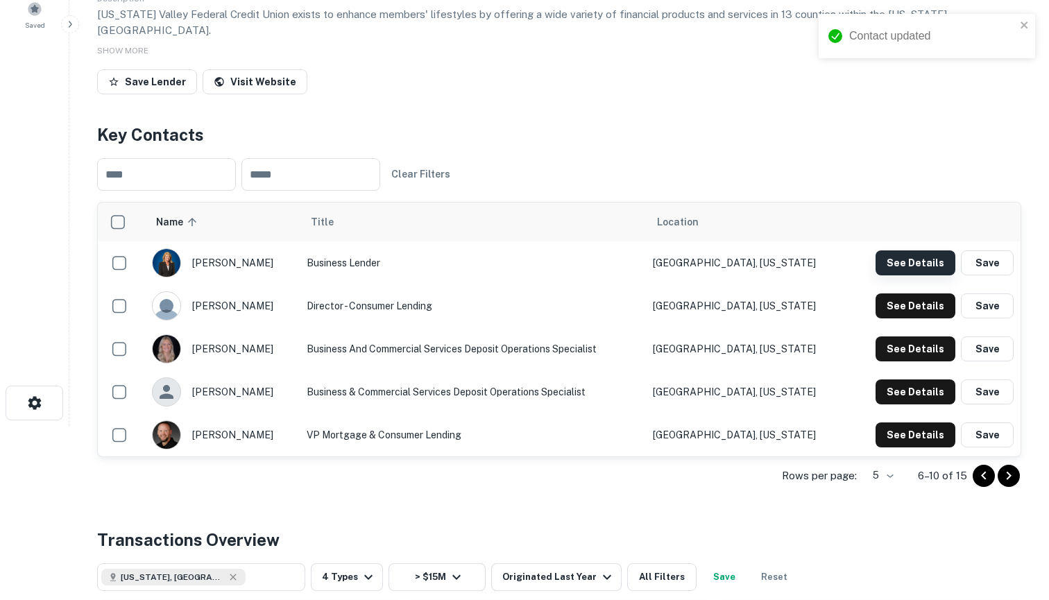
click at [920, 250] on button "See Details" at bounding box center [916, 262] width 80 height 25
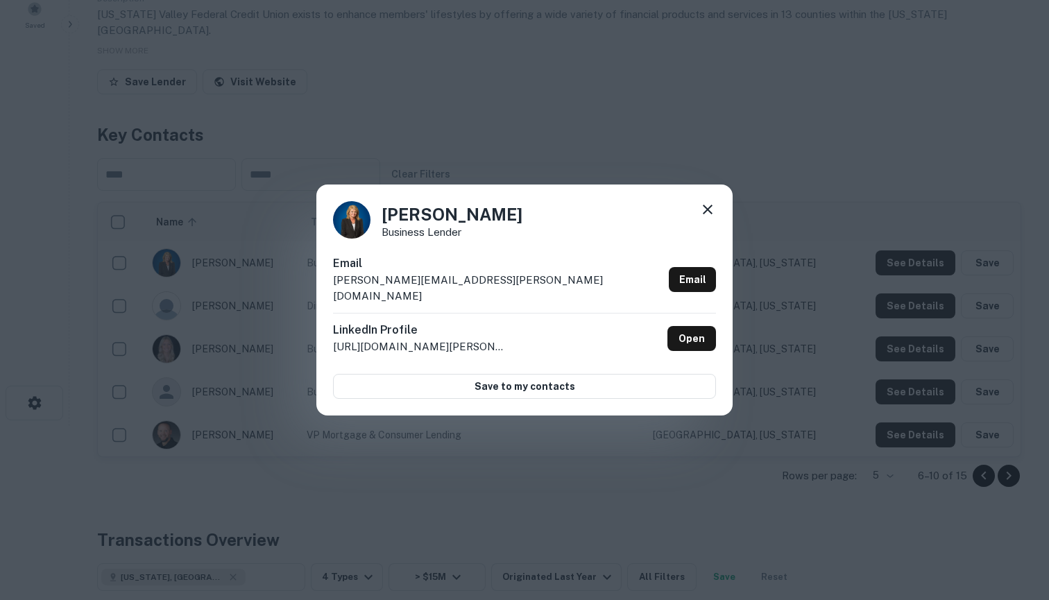
click at [708, 214] on icon at bounding box center [708, 210] width 10 height 10
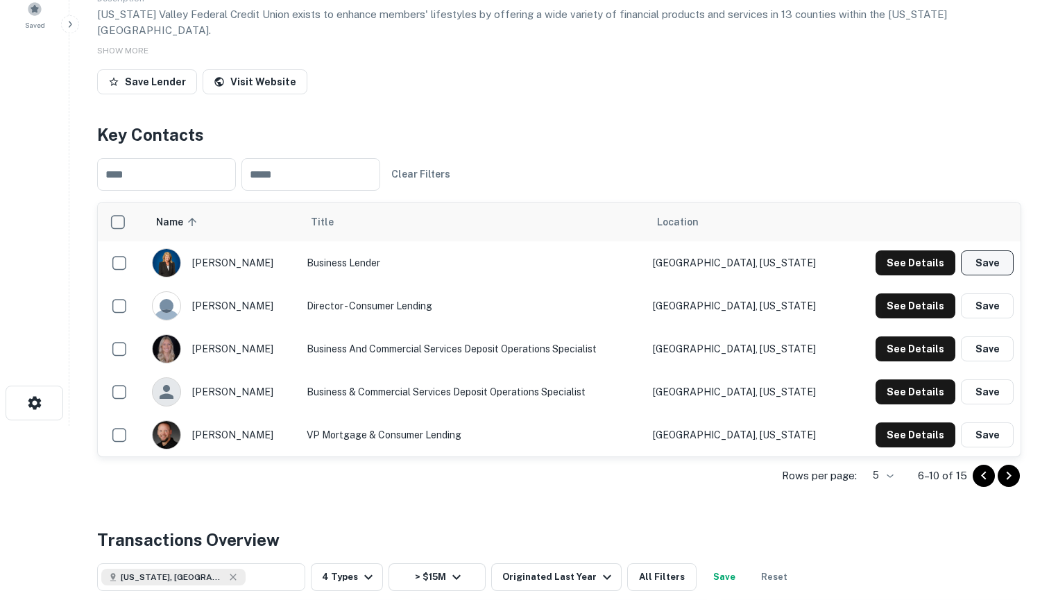
click at [983, 250] on button "Save" at bounding box center [987, 262] width 53 height 25
click at [1010, 471] on icon "Go to next page" at bounding box center [1009, 475] width 5 height 8
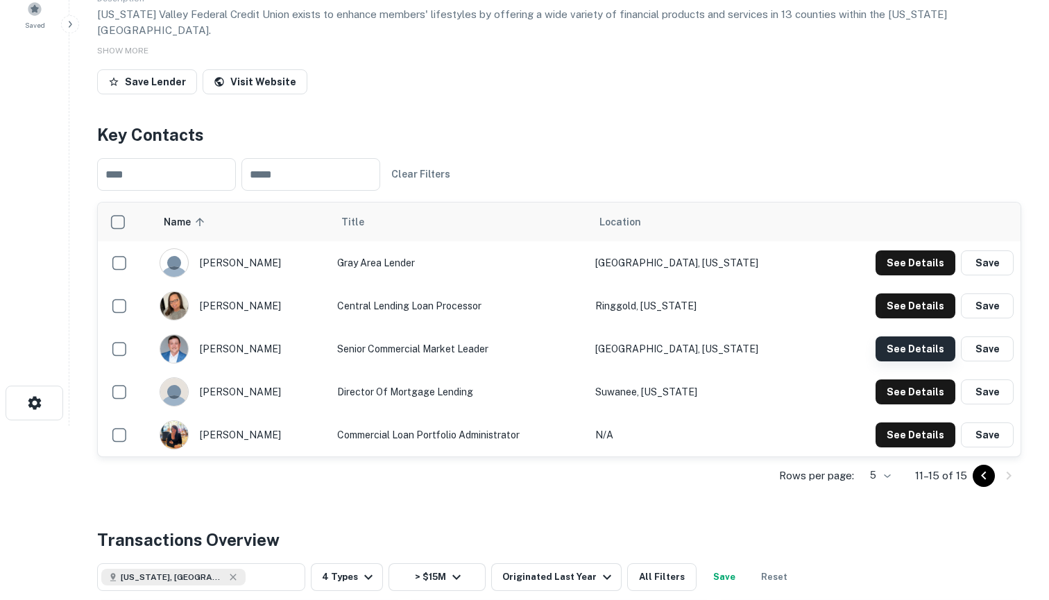
click at [921, 275] on button "See Details" at bounding box center [916, 262] width 80 height 25
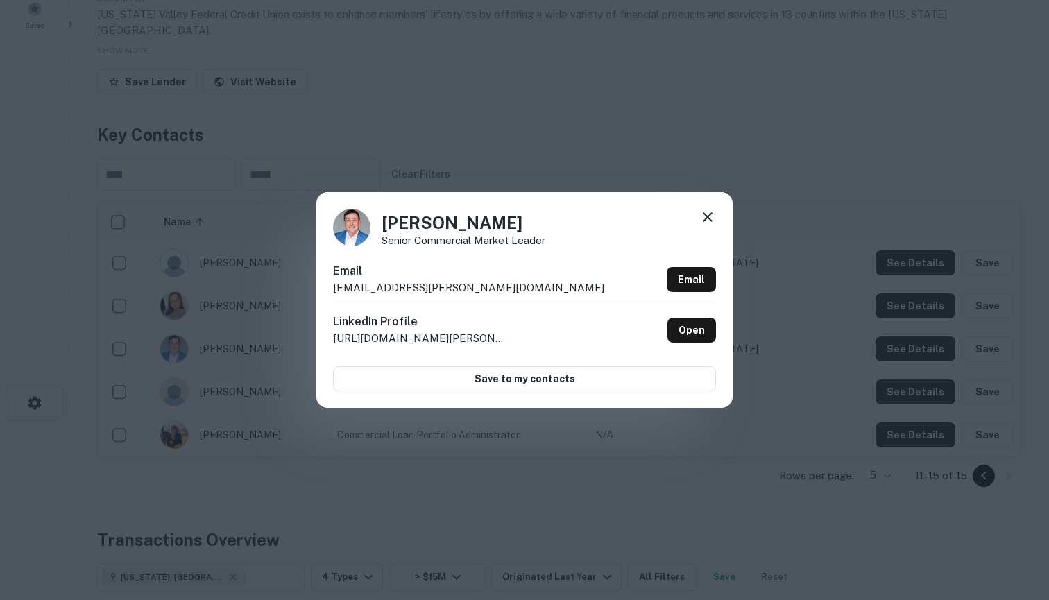
click at [710, 216] on icon at bounding box center [708, 217] width 10 height 10
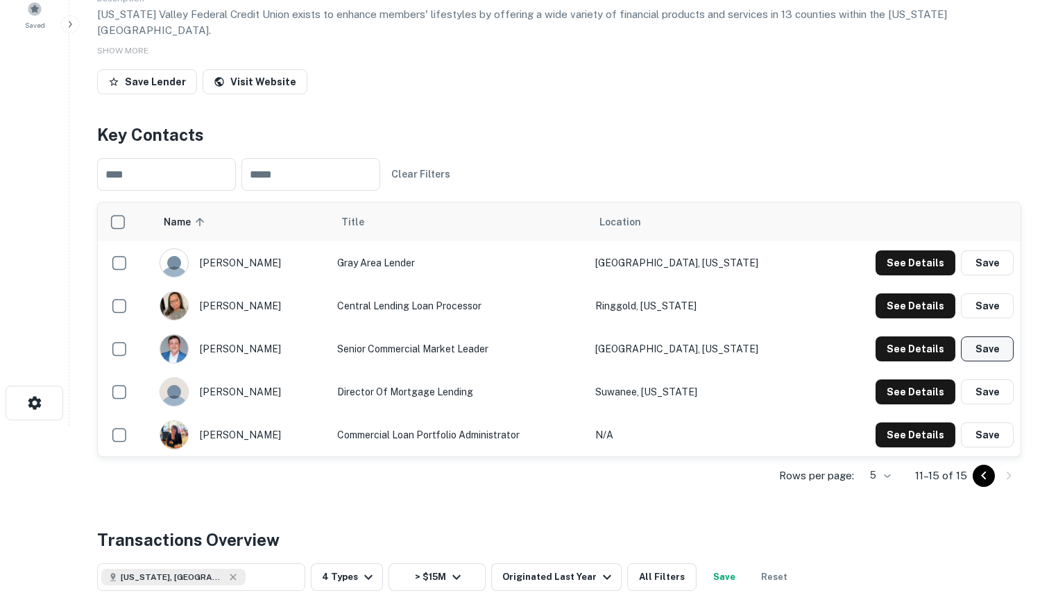
click at [989, 337] on button "Save" at bounding box center [987, 349] width 53 height 25
click at [915, 275] on button "See Details" at bounding box center [916, 262] width 80 height 25
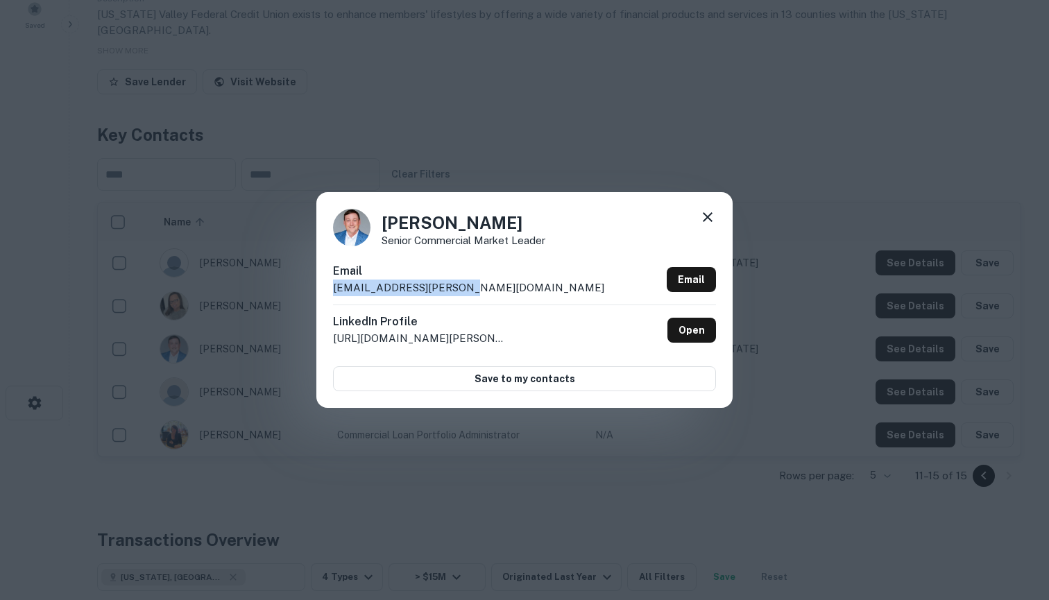
drag, startPoint x: 459, startPoint y: 289, endPoint x: 327, endPoint y: 291, distance: 132.5
click at [327, 291] on div "Drew Holbrook Senior Commercial Market Leader Email drew.holbrook@tvfcu.com Ema…" at bounding box center [524, 299] width 416 height 215
copy p "drew.holbrook@tvfcu.com"
click at [688, 322] on link "Open" at bounding box center [691, 330] width 49 height 25
click at [711, 216] on icon at bounding box center [707, 217] width 17 height 17
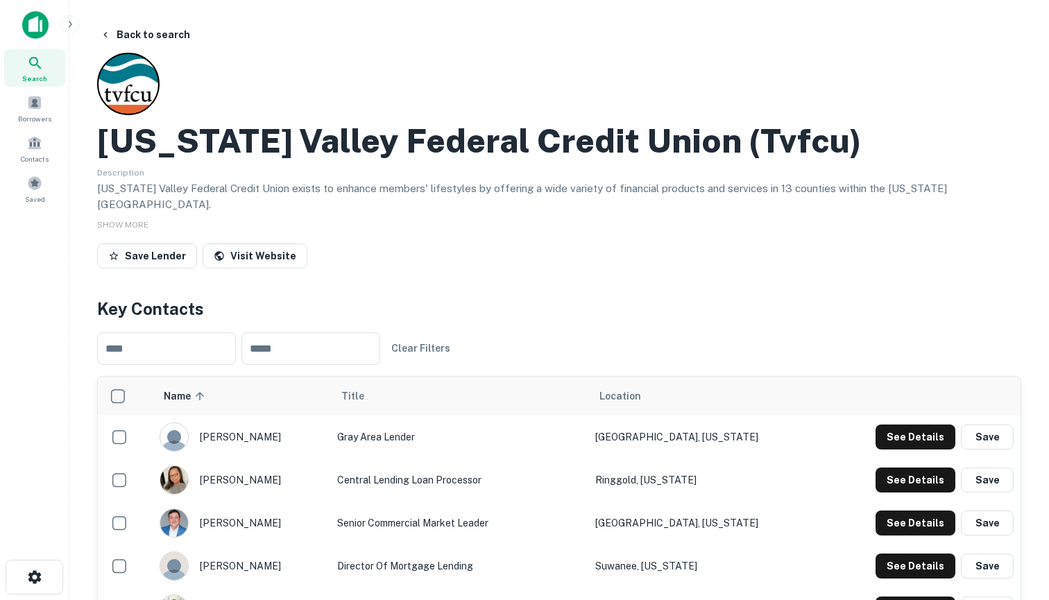
scroll to position [0, 0]
click at [154, 33] on button "Back to search" at bounding box center [144, 34] width 101 height 25
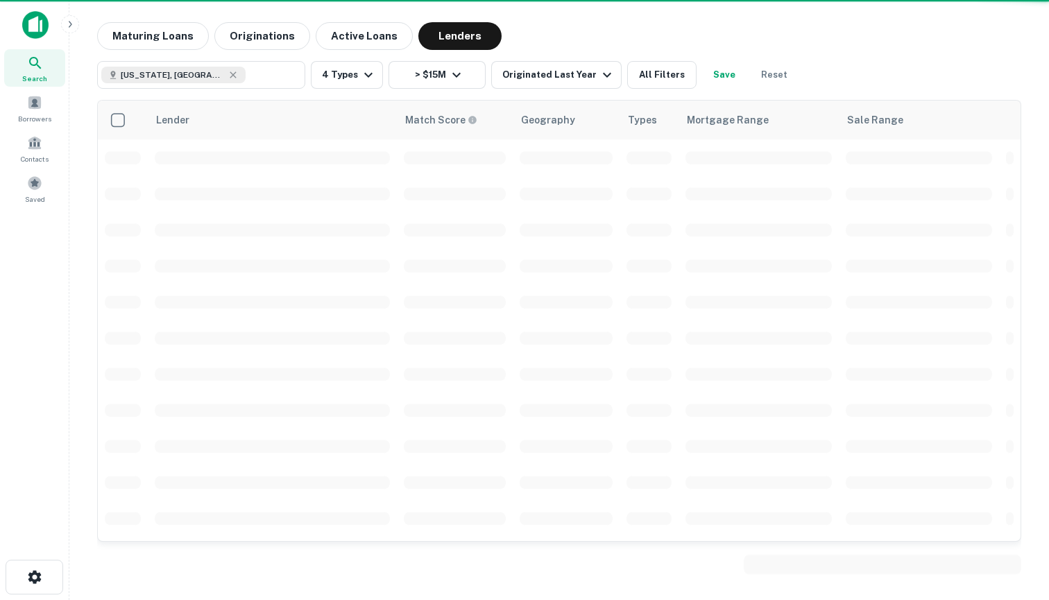
scroll to position [1971, 0]
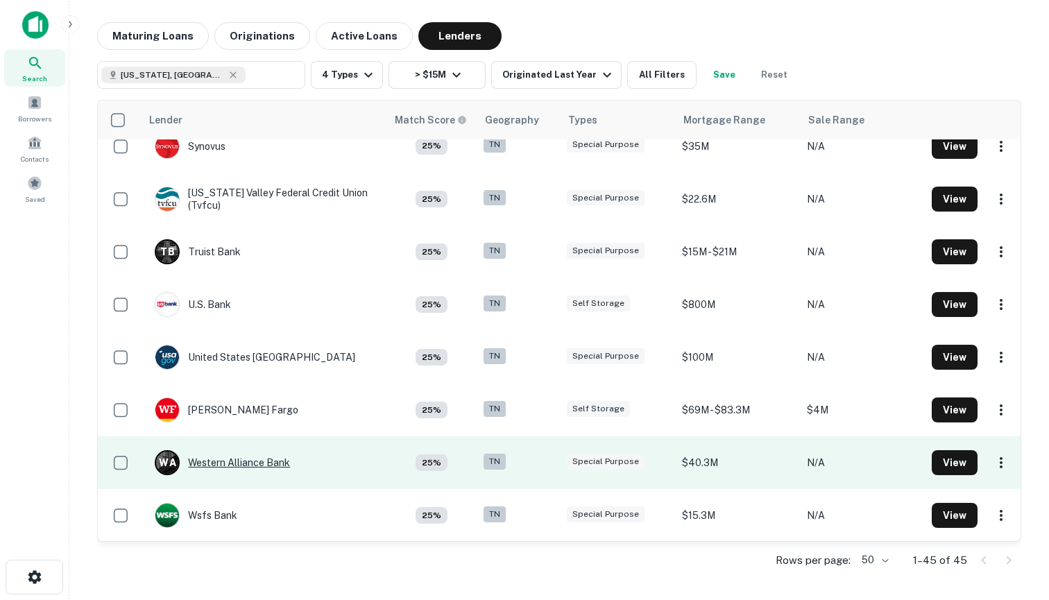
click at [256, 463] on div "W A Western Alliance Bank" at bounding box center [222, 462] width 135 height 25
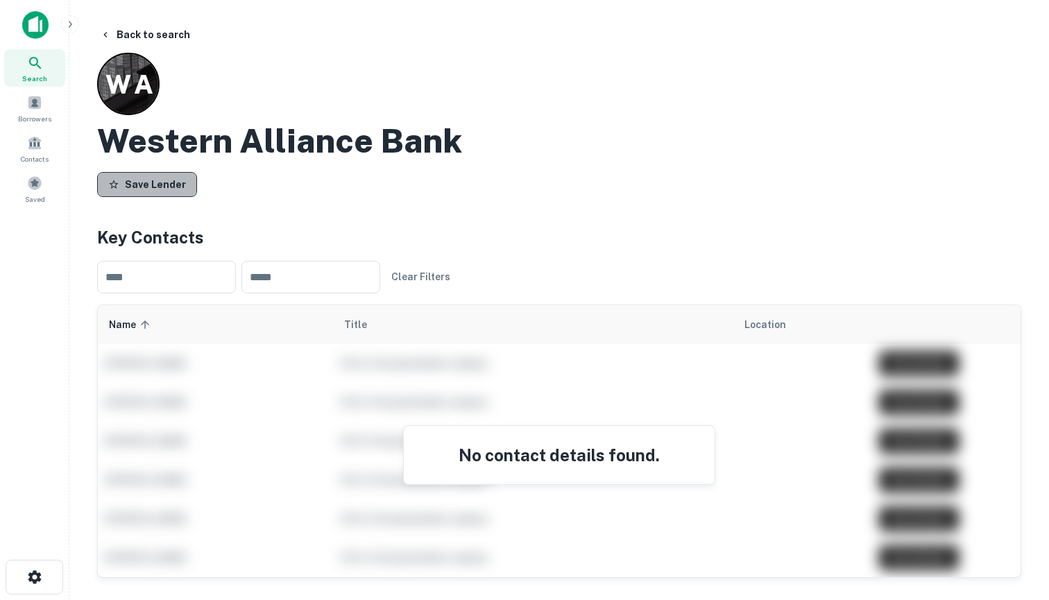
click at [161, 180] on button "Save Lender" at bounding box center [147, 184] width 100 height 25
click at [146, 35] on button "Back to search" at bounding box center [144, 34] width 101 height 25
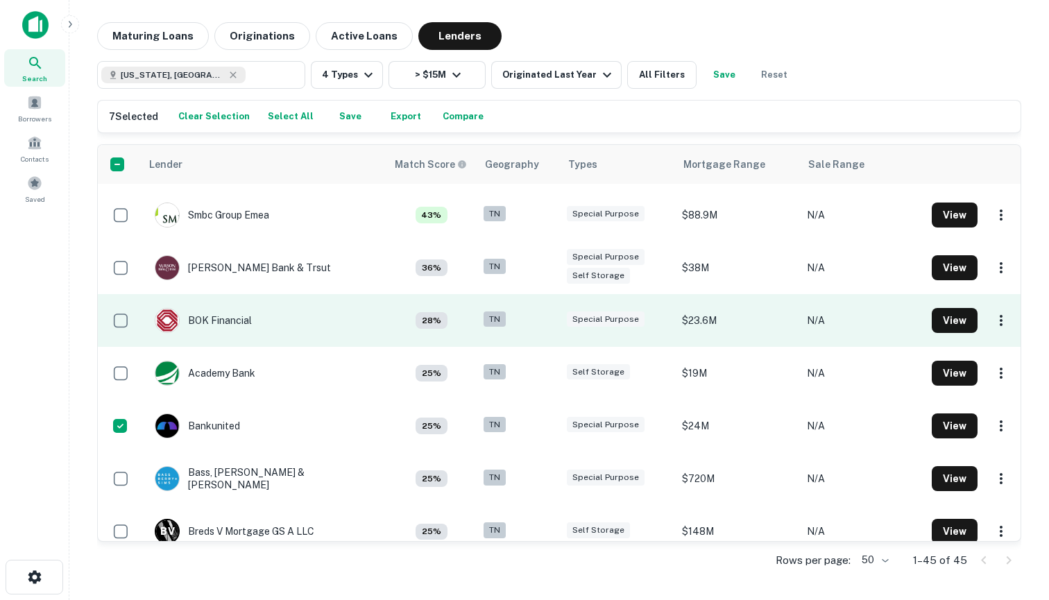
scroll to position [96, 0]
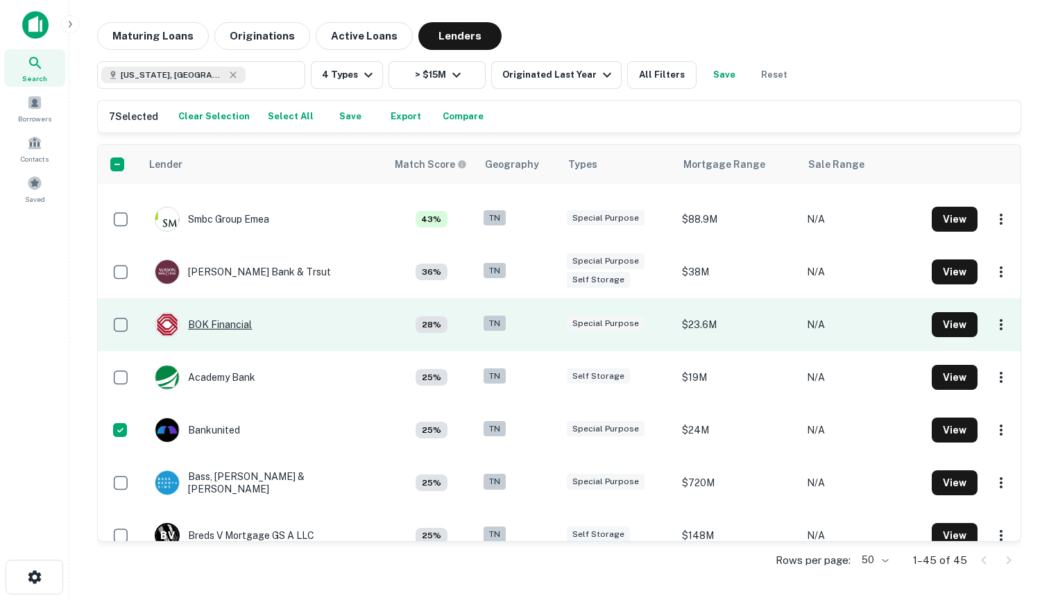
click at [201, 324] on div "BOK Financial" at bounding box center [203, 324] width 97 height 25
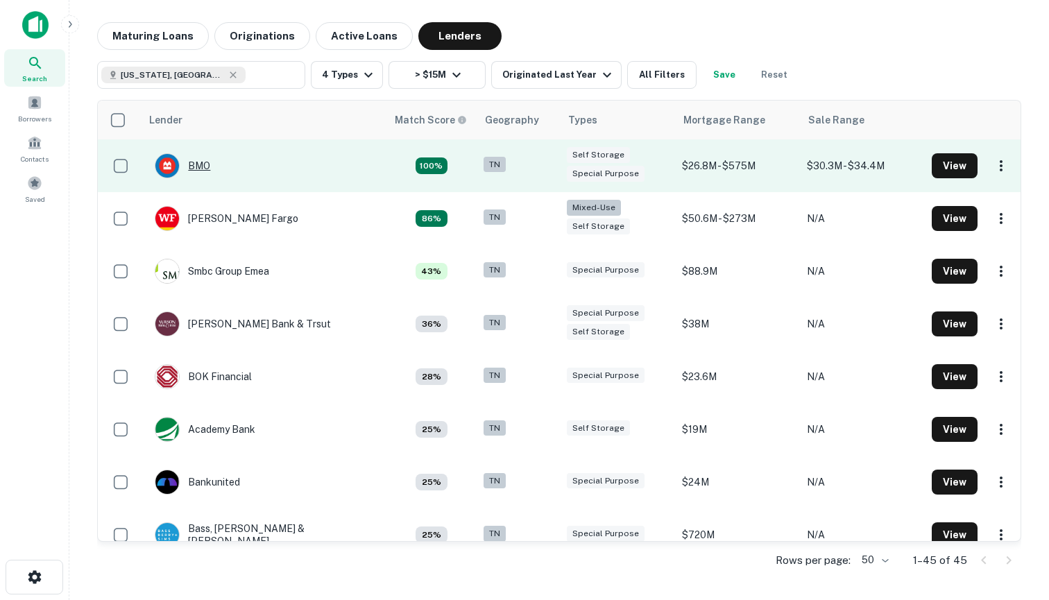
click at [192, 165] on div "BMO" at bounding box center [183, 165] width 56 height 25
